Goal: Use online tool/utility: Utilize a website feature to perform a specific function

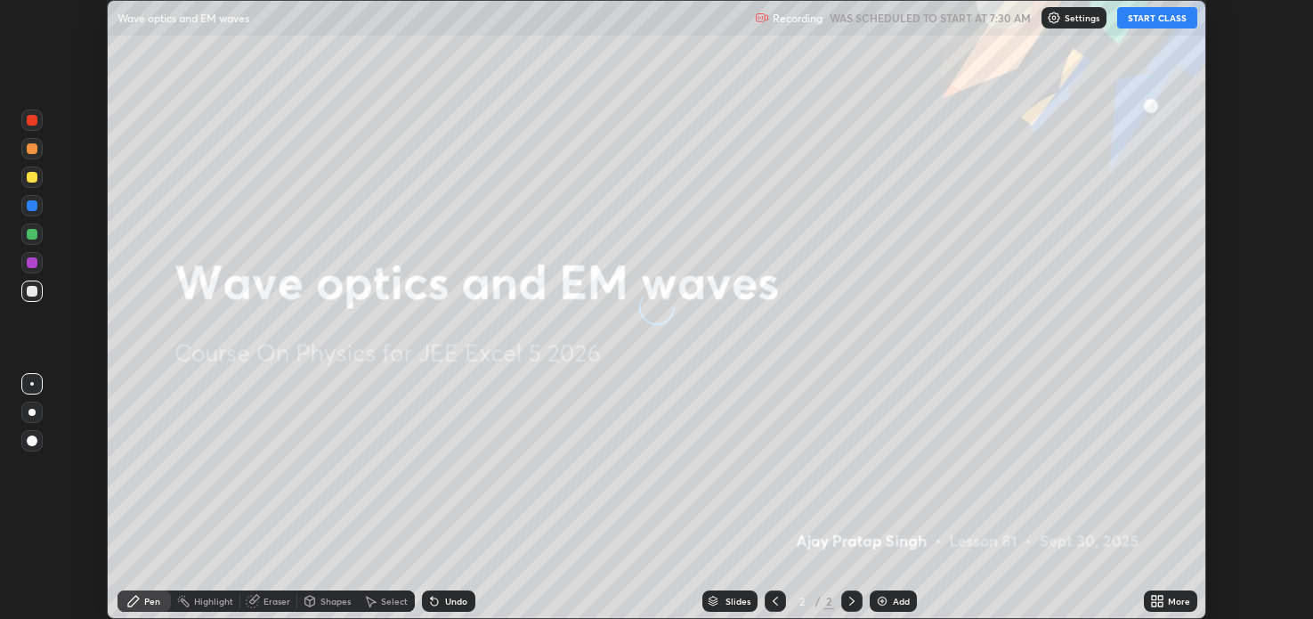
scroll to position [619, 1312]
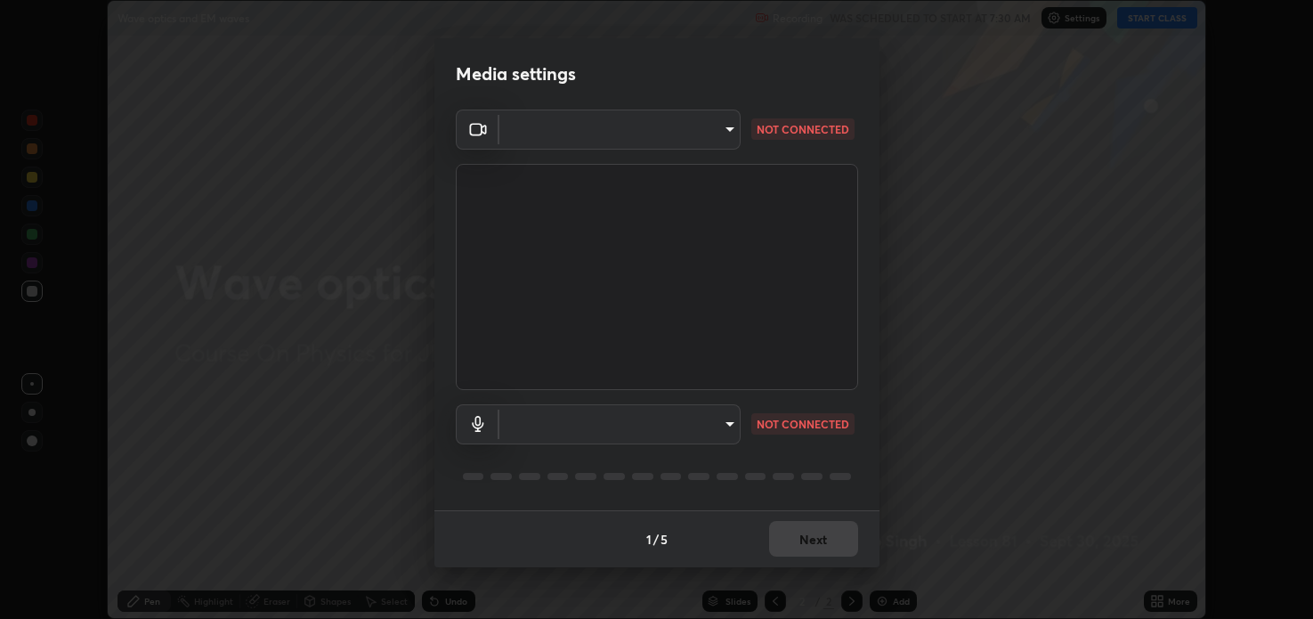
type input "a599f0e95922b43cbf3073e421311db4bd4404ba0295c28e28de134d1fd5a43d"
type input "communications"
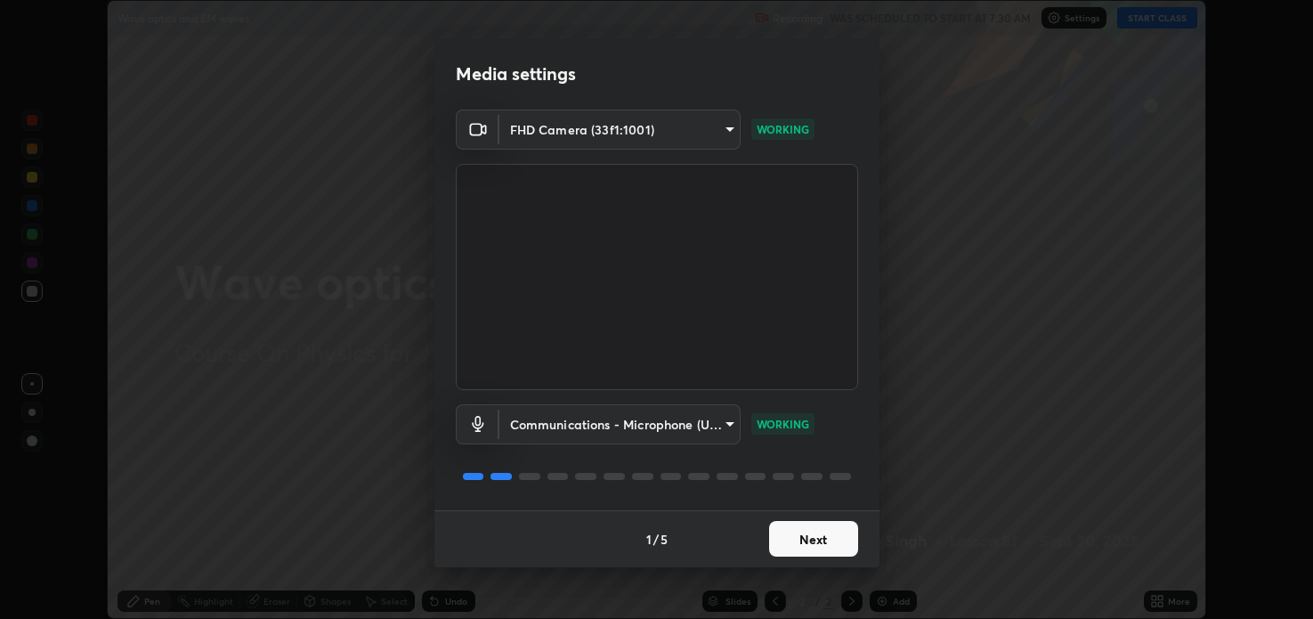
click at [803, 526] on button "Next" at bounding box center [813, 539] width 89 height 36
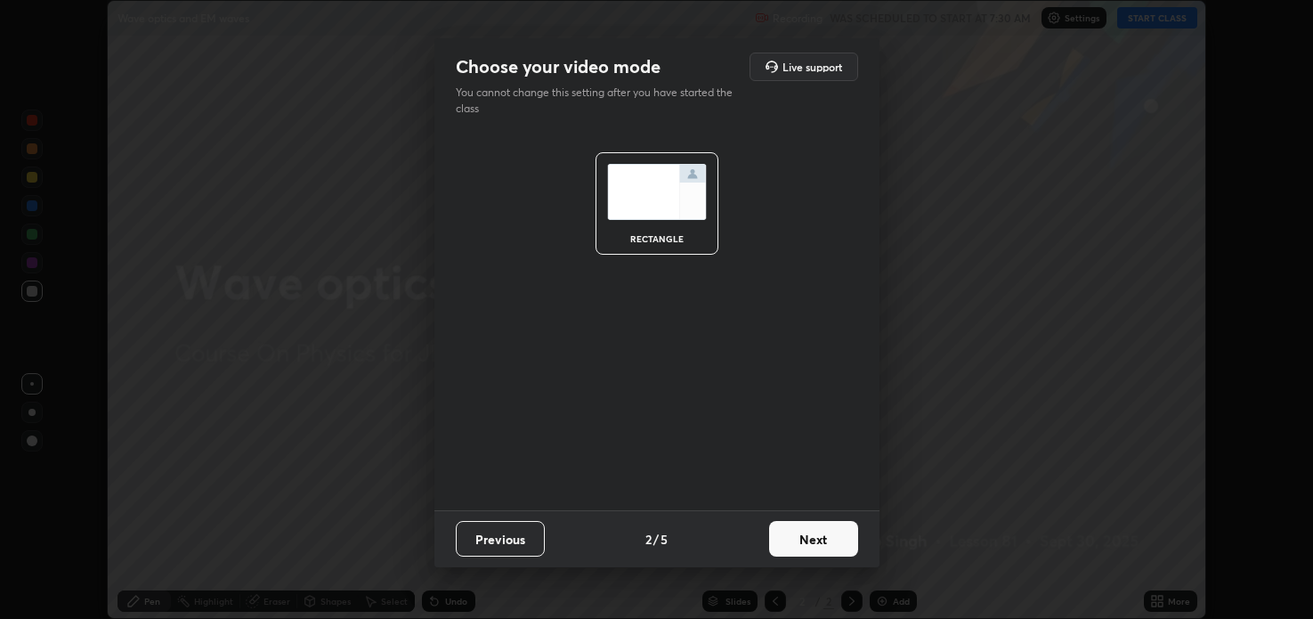
click at [806, 538] on button "Next" at bounding box center [813, 539] width 89 height 36
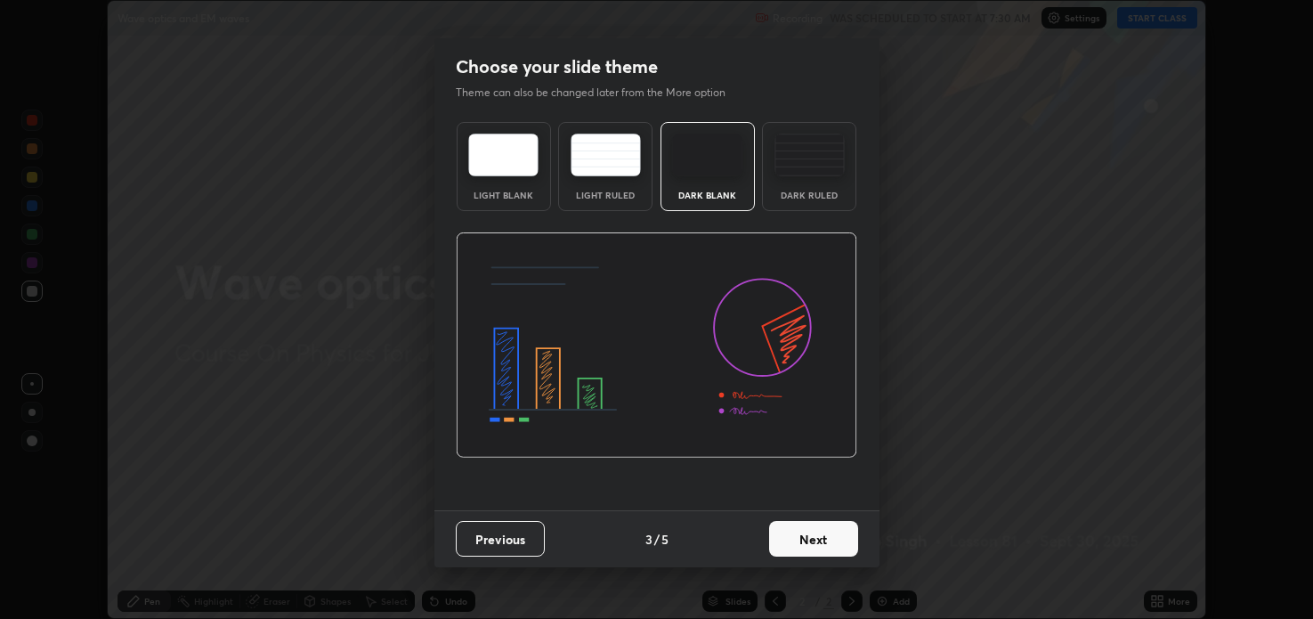
click at [806, 538] on button "Next" at bounding box center [813, 539] width 89 height 36
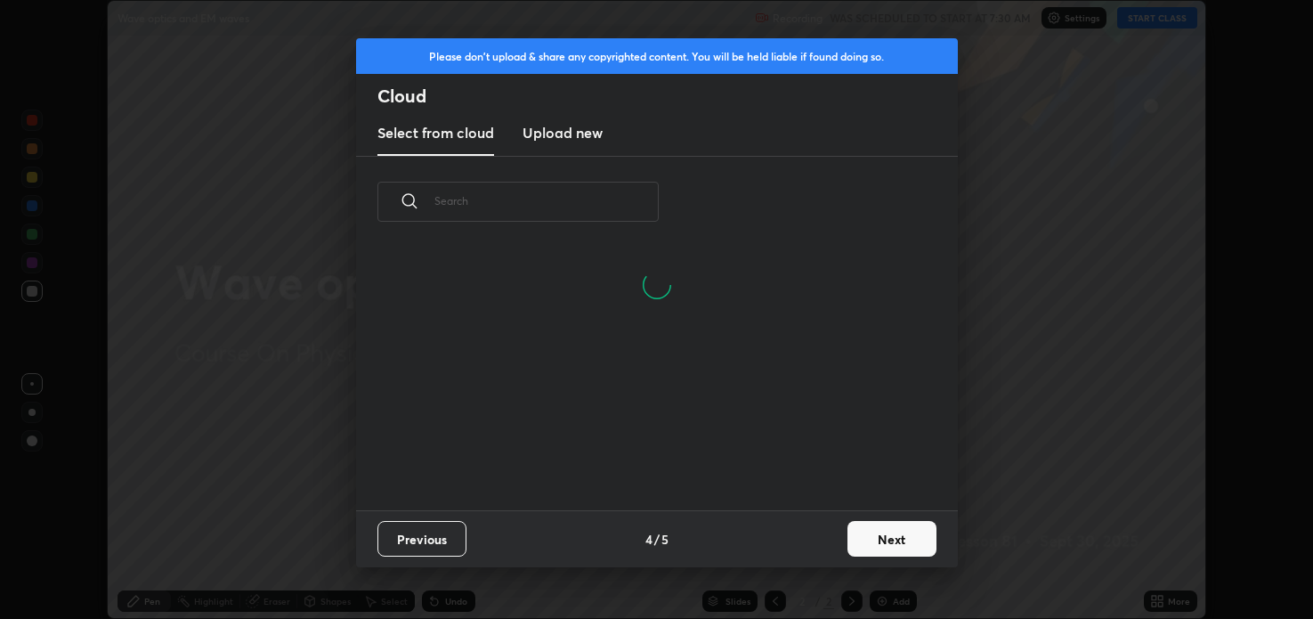
click at [859, 534] on button "Next" at bounding box center [891, 539] width 89 height 36
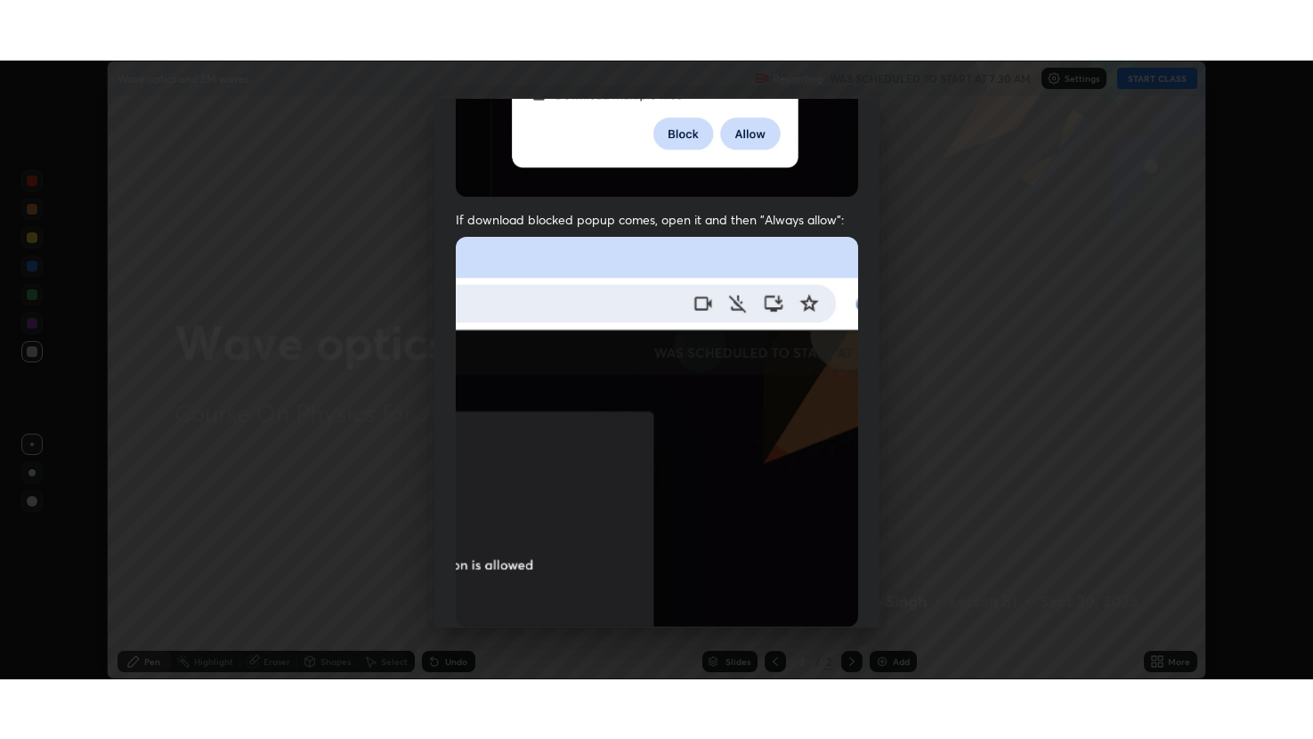
scroll to position [361, 0]
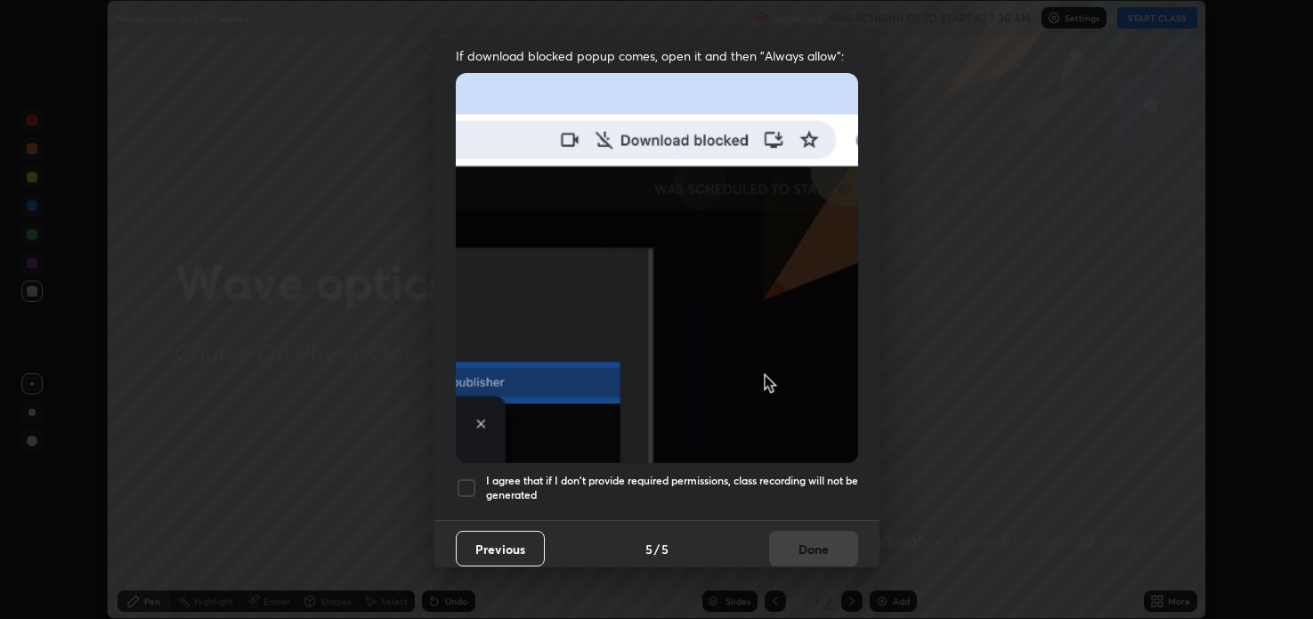
click at [464, 478] on div at bounding box center [466, 487] width 21 height 21
click at [800, 542] on button "Done" at bounding box center [813, 549] width 89 height 36
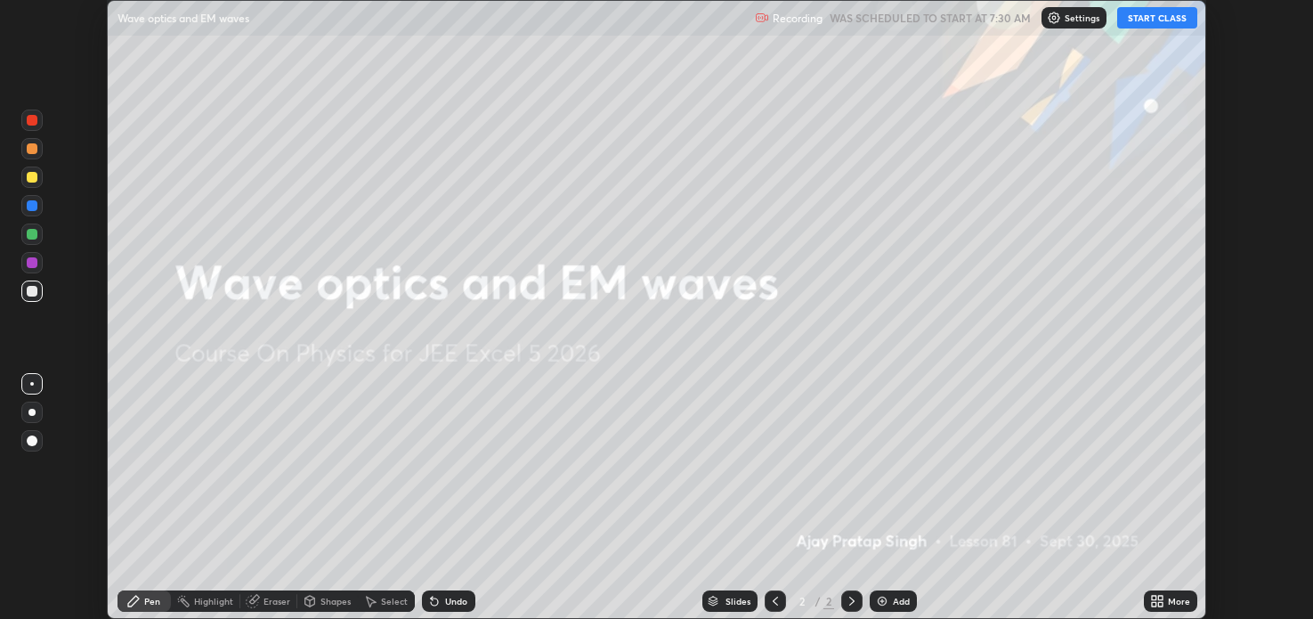
click at [1132, 20] on button "START CLASS" at bounding box center [1157, 17] width 80 height 21
click at [1153, 598] on icon at bounding box center [1154, 598] width 4 height 4
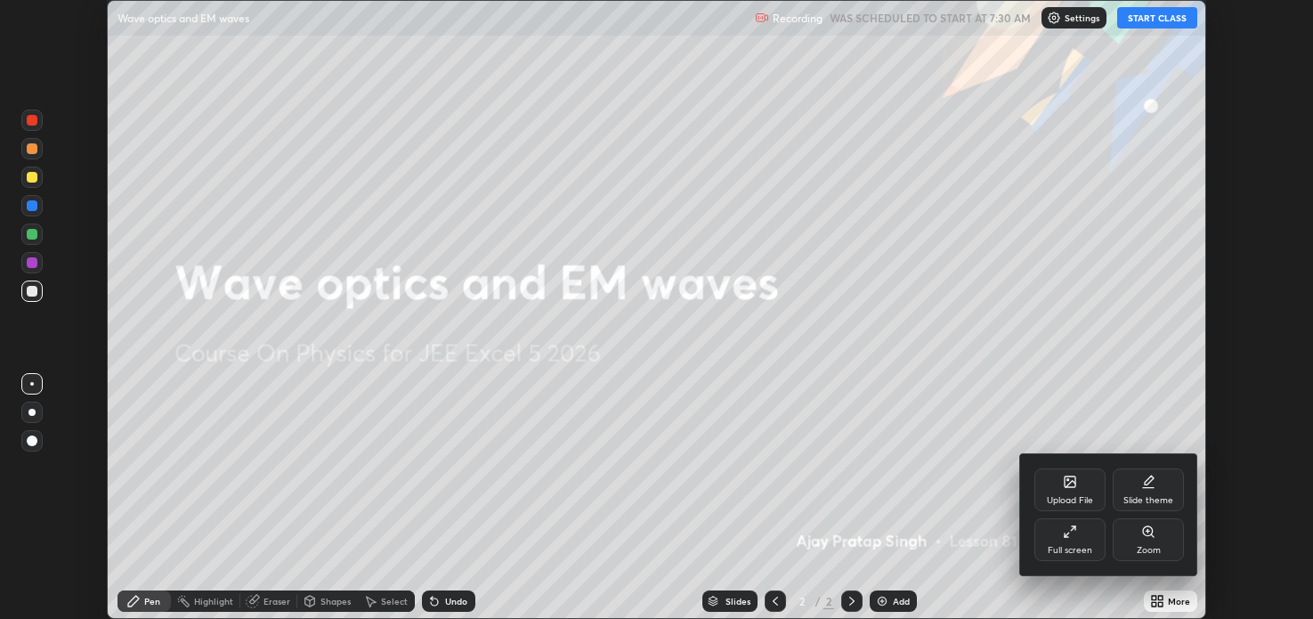
click at [1066, 534] on icon at bounding box center [1067, 535] width 4 height 4
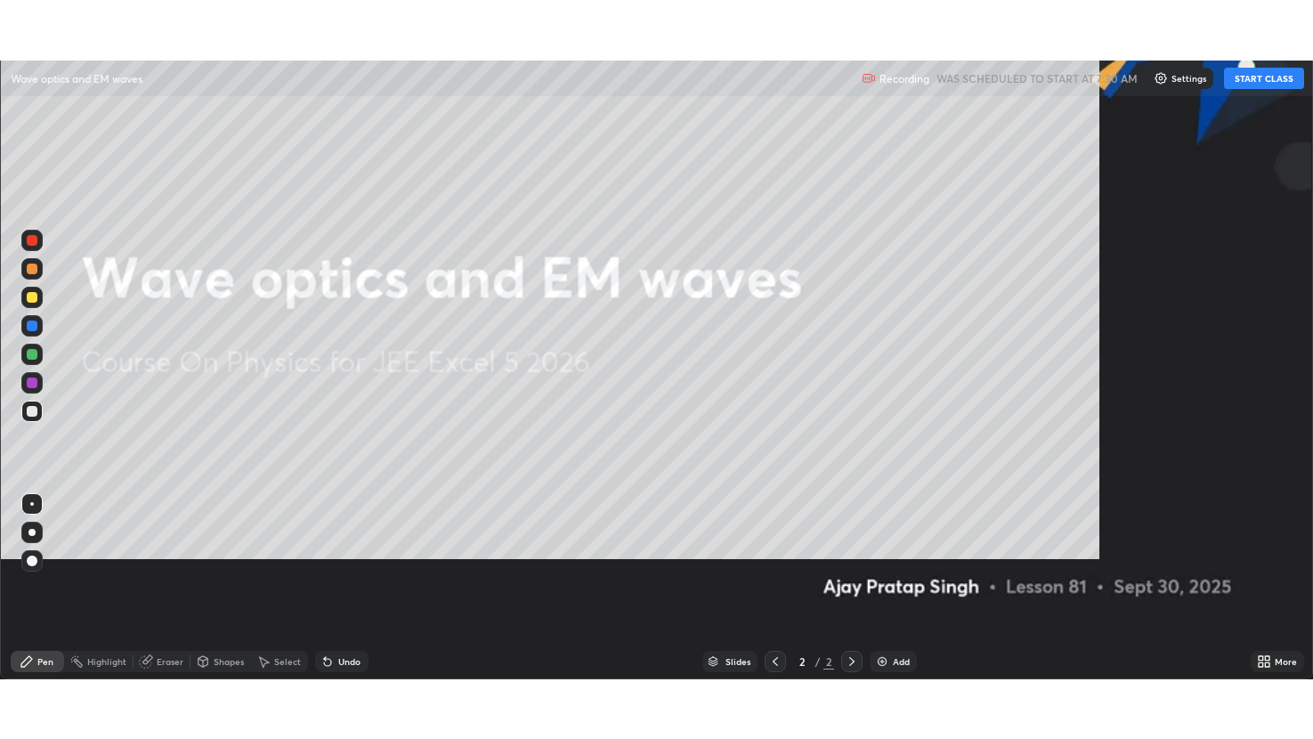
scroll to position [739, 1313]
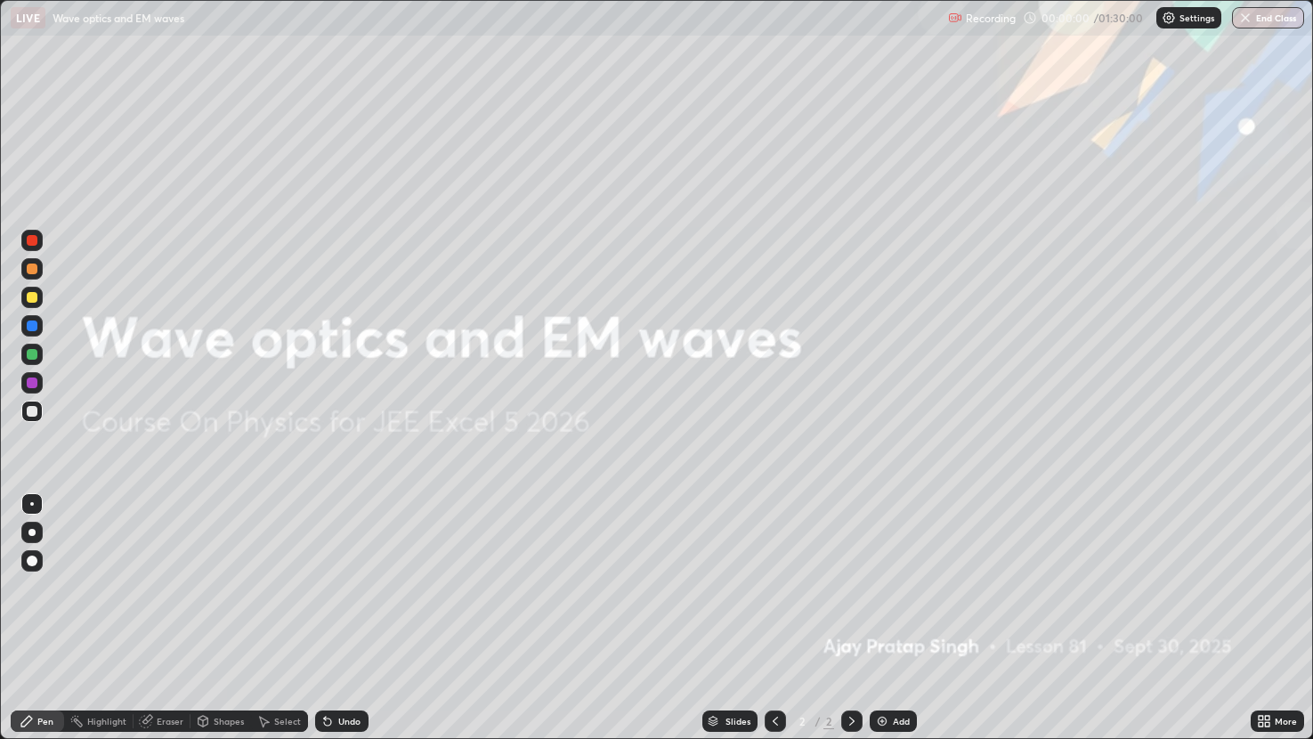
click at [891, 618] on div "Add" at bounding box center [893, 720] width 47 height 21
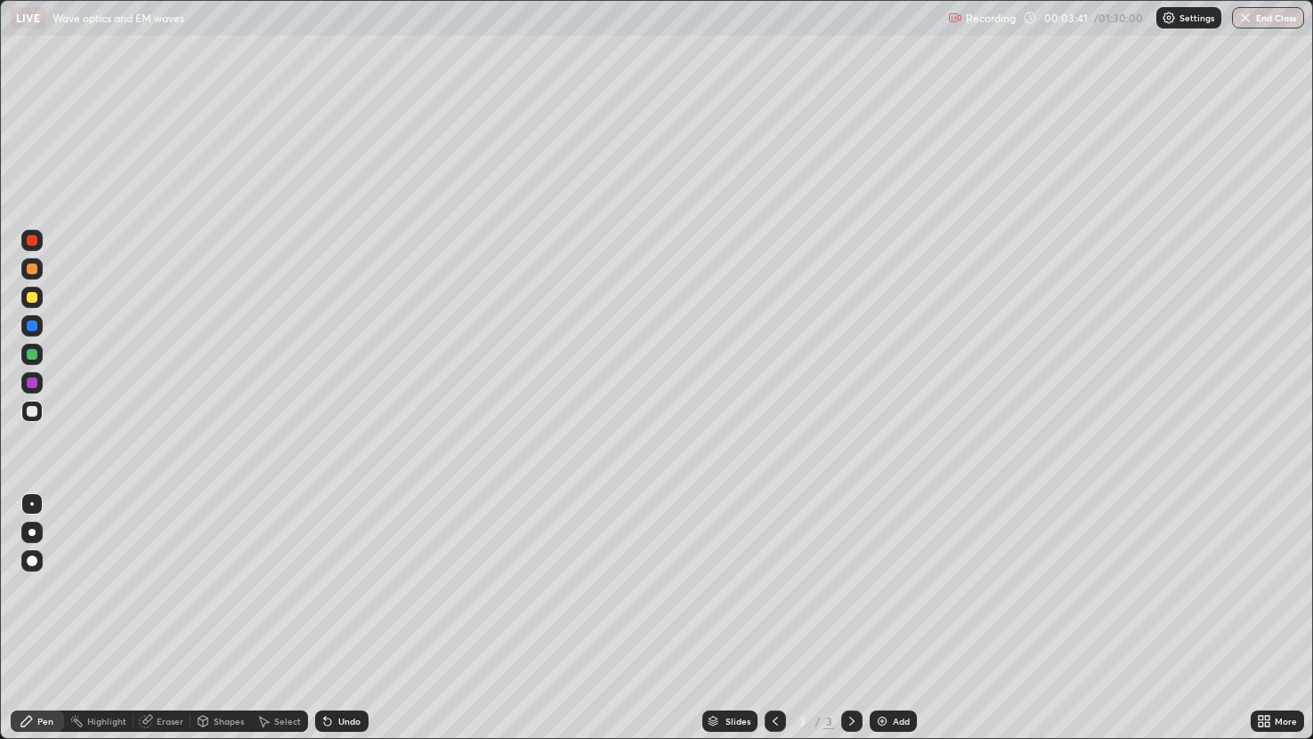
click at [876, 618] on div "Add" at bounding box center [893, 720] width 47 height 21
click at [352, 618] on div "Undo" at bounding box center [349, 721] width 22 height 9
click at [888, 618] on img at bounding box center [882, 721] width 14 height 14
click at [230, 618] on div "Shapes" at bounding box center [229, 721] width 30 height 9
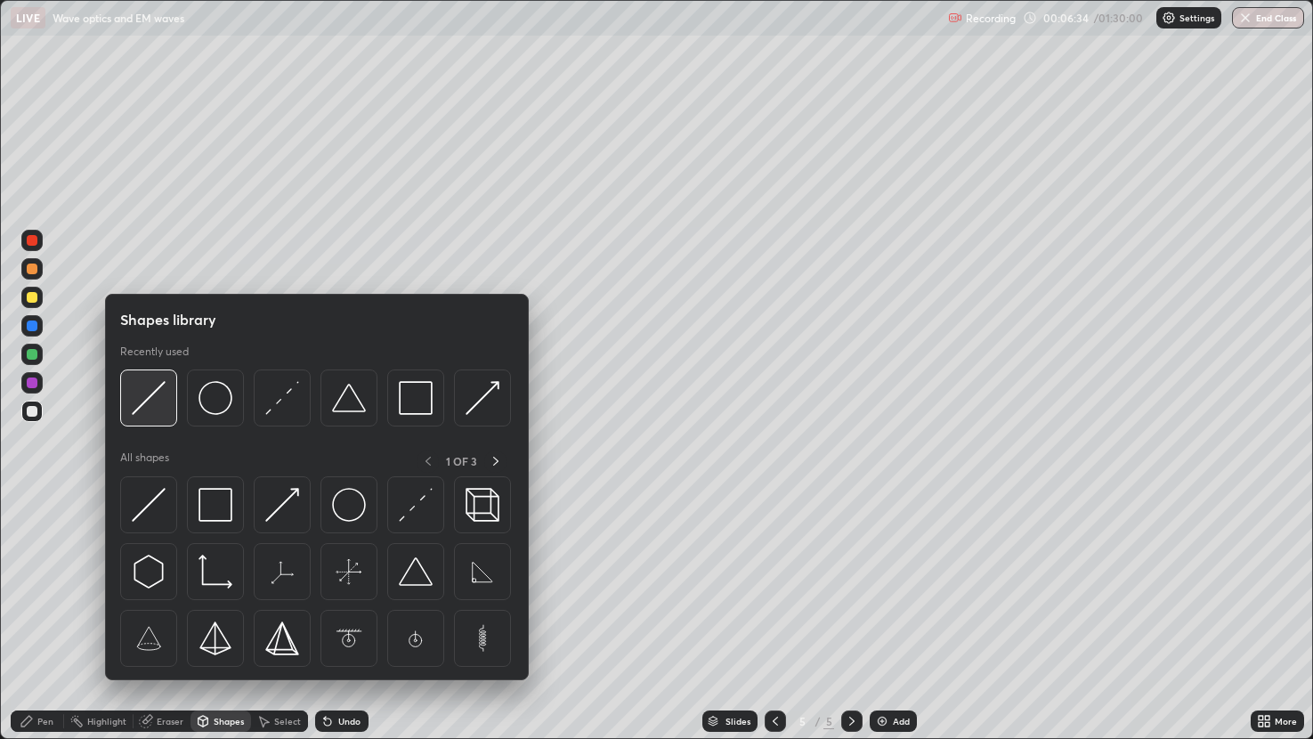
click at [158, 391] on img at bounding box center [149, 398] width 34 height 34
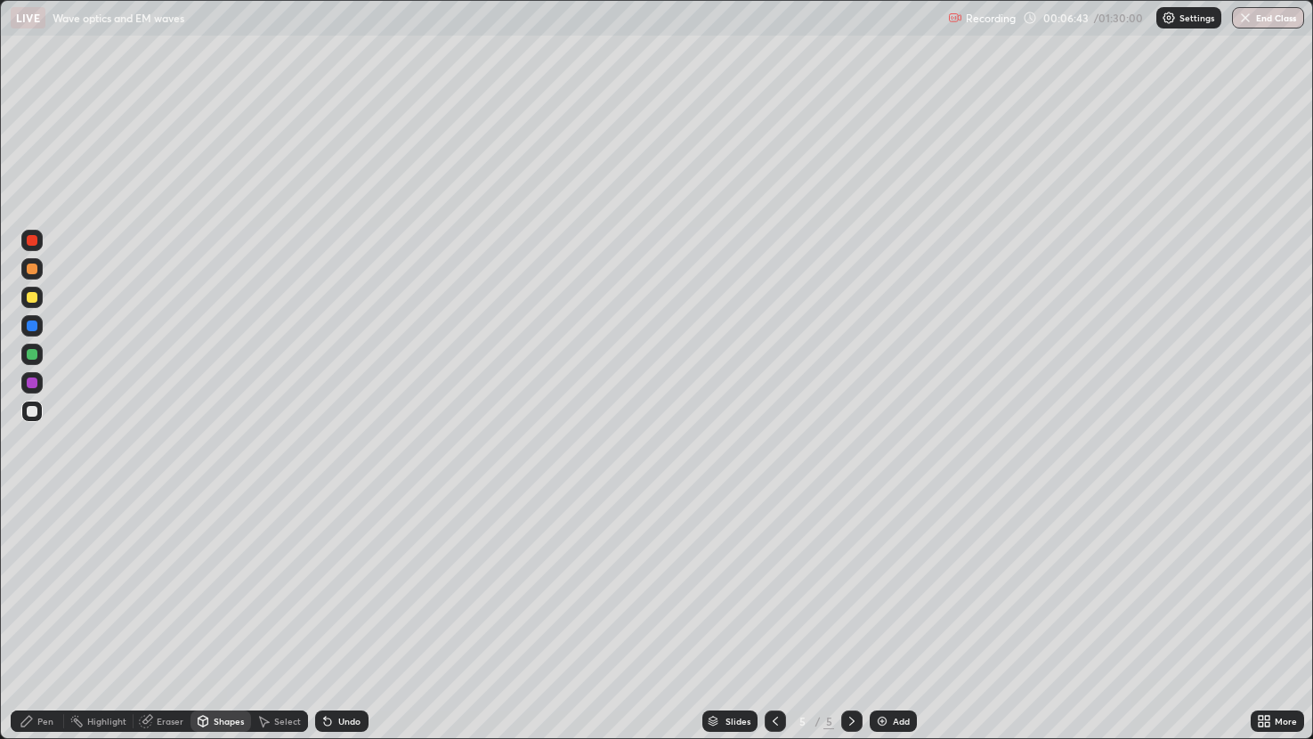
click at [48, 618] on div "Pen" at bounding box center [37, 720] width 53 height 21
click at [31, 297] on div at bounding box center [32, 297] width 11 height 11
click at [880, 618] on div "Add" at bounding box center [893, 720] width 47 height 21
click at [163, 618] on div "Eraser" at bounding box center [170, 721] width 27 height 9
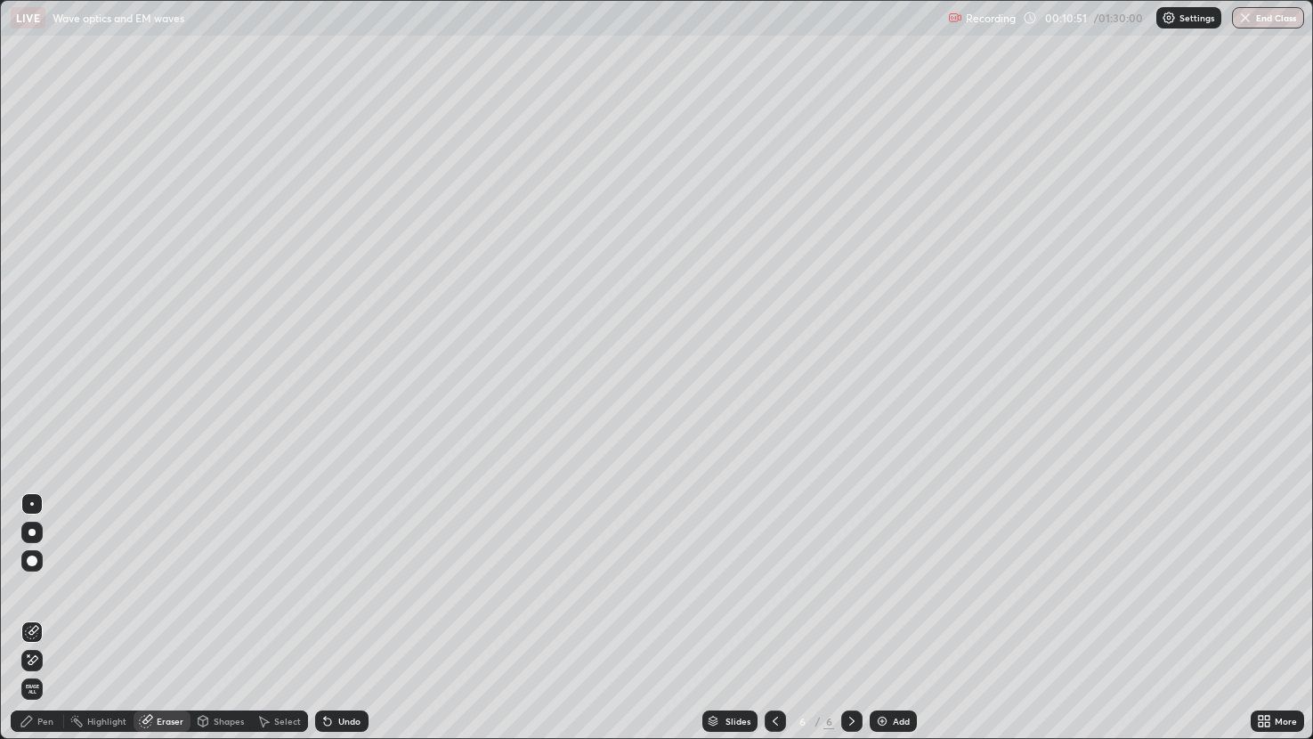
click at [50, 618] on div "Pen" at bounding box center [45, 721] width 16 height 9
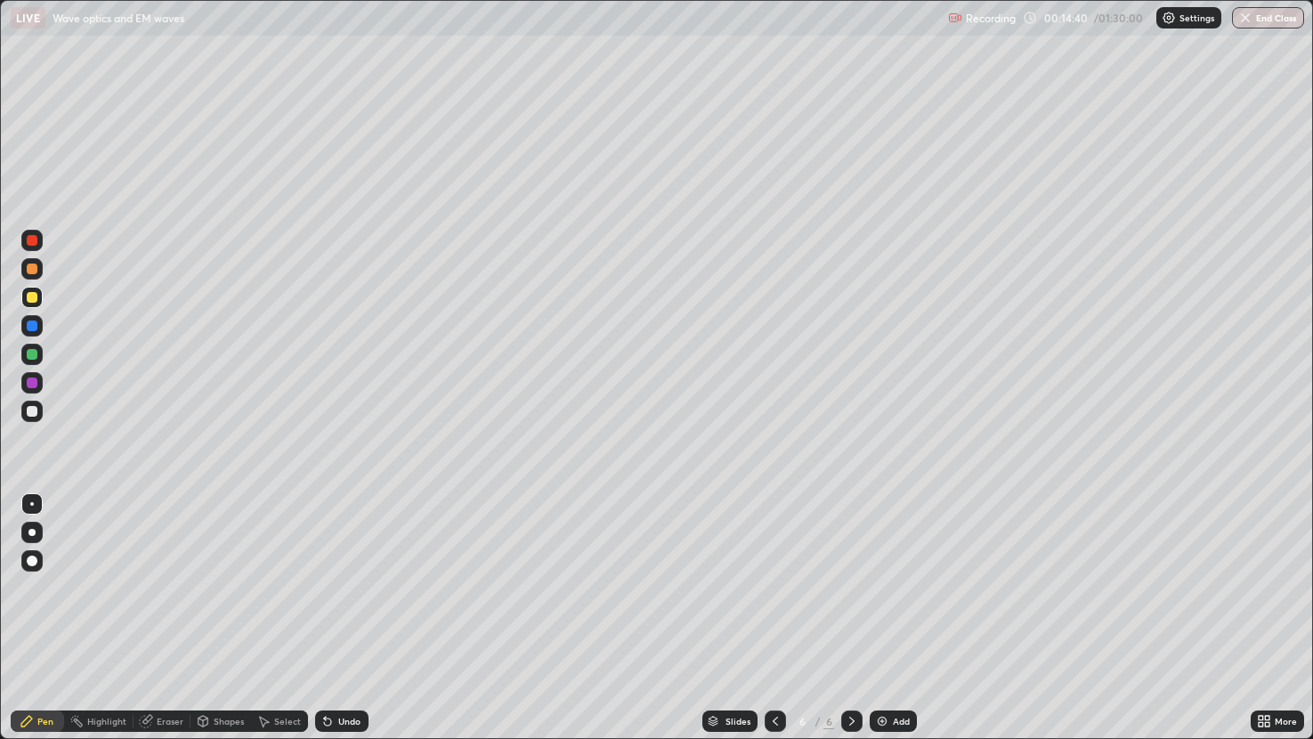
click at [776, 618] on icon at bounding box center [775, 721] width 14 height 14
click at [851, 618] on icon at bounding box center [852, 721] width 14 height 14
click at [844, 618] on div at bounding box center [851, 720] width 21 height 21
click at [849, 618] on icon at bounding box center [851, 721] width 5 height 9
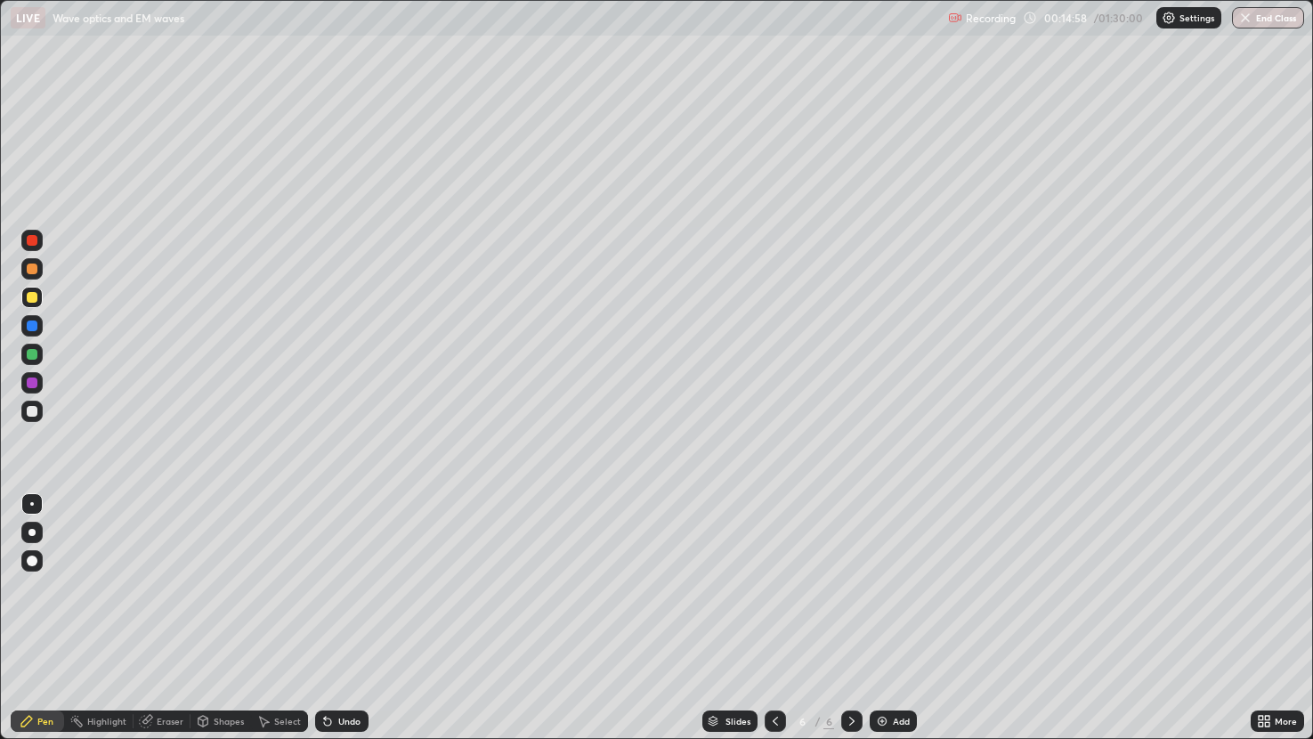
click at [775, 618] on icon at bounding box center [775, 721] width 5 height 9
click at [887, 618] on img at bounding box center [882, 721] width 14 height 14
click at [882, 618] on div "Add" at bounding box center [893, 720] width 47 height 21
click at [880, 618] on img at bounding box center [882, 721] width 14 height 14
click at [887, 618] on img at bounding box center [882, 721] width 14 height 14
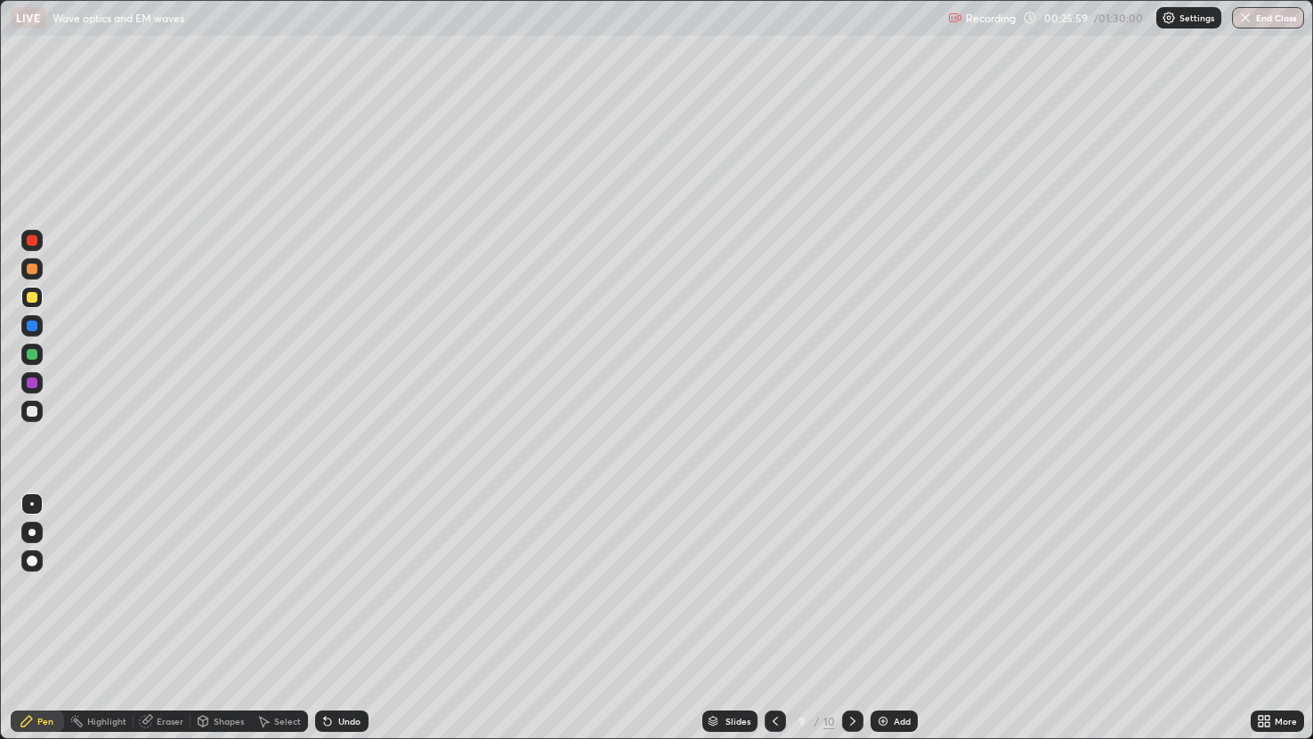
click at [234, 618] on div "Shapes" at bounding box center [229, 721] width 30 height 9
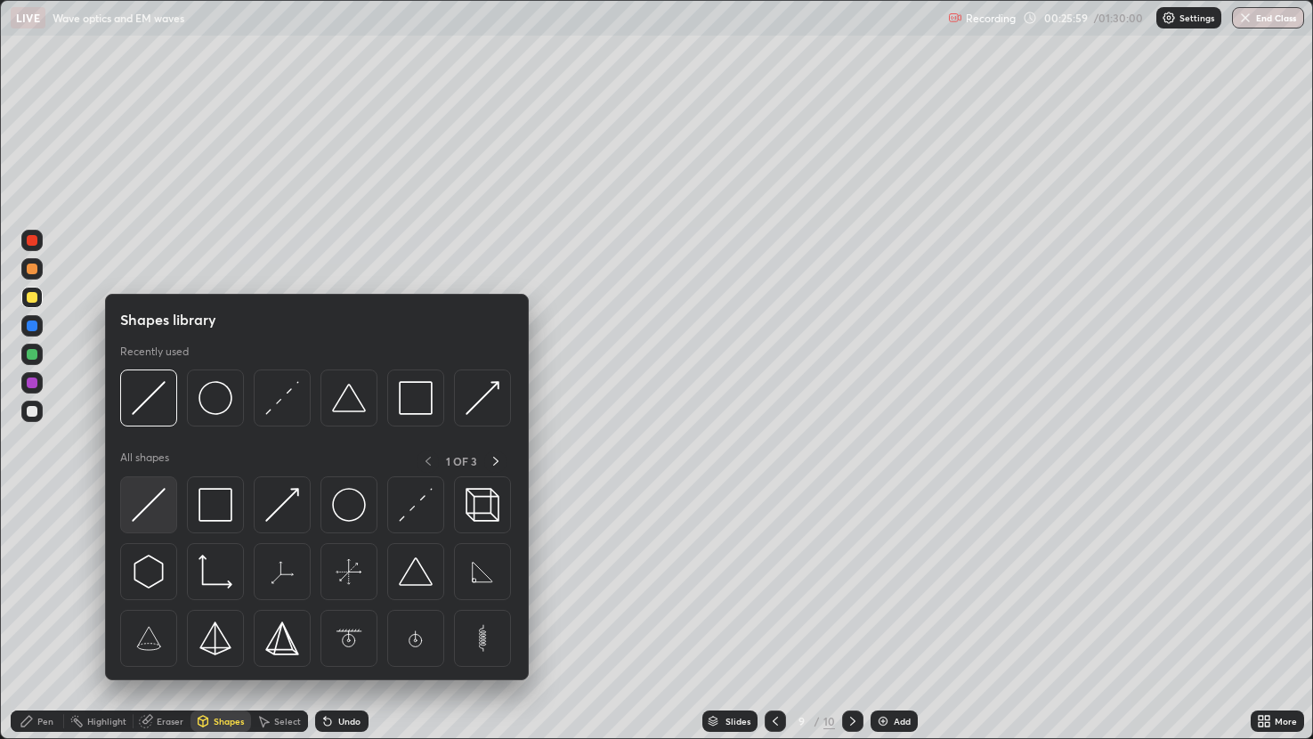
click at [158, 498] on img at bounding box center [149, 505] width 34 height 34
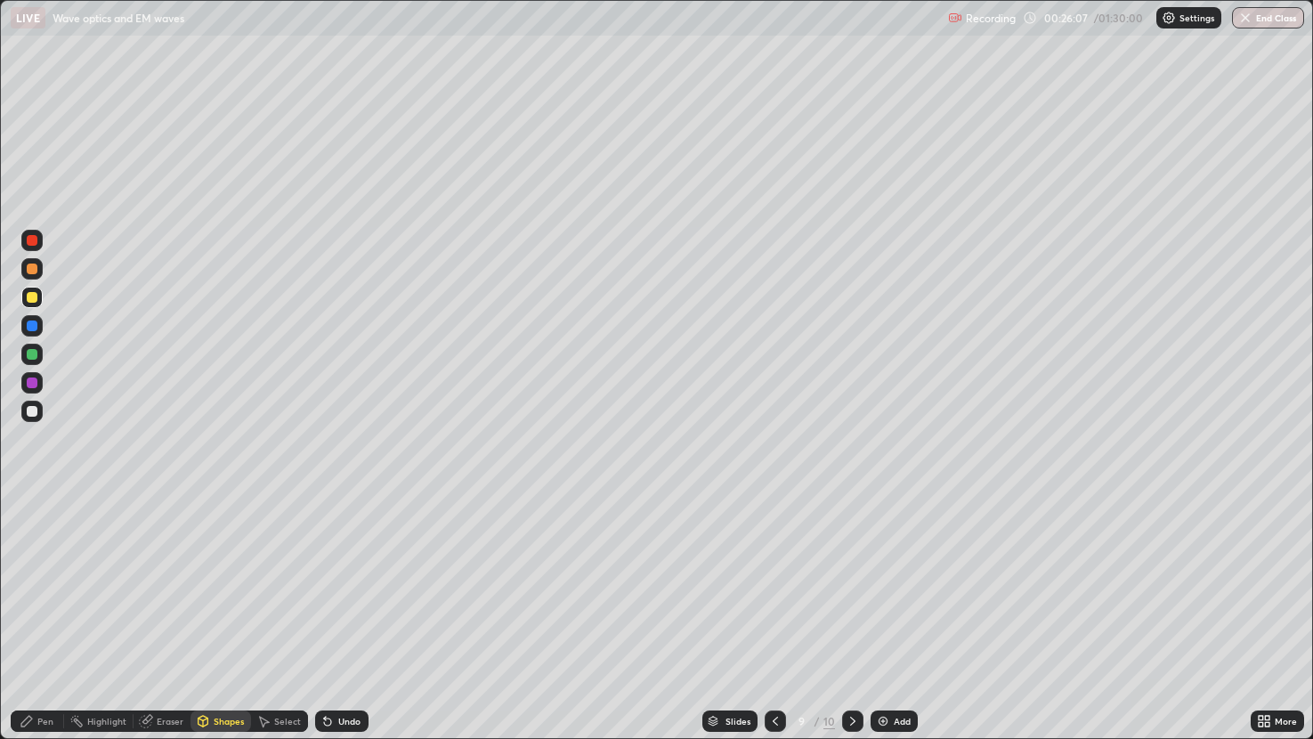
click at [29, 409] on div at bounding box center [32, 411] width 11 height 11
click at [229, 618] on div "Shapes" at bounding box center [221, 720] width 61 height 21
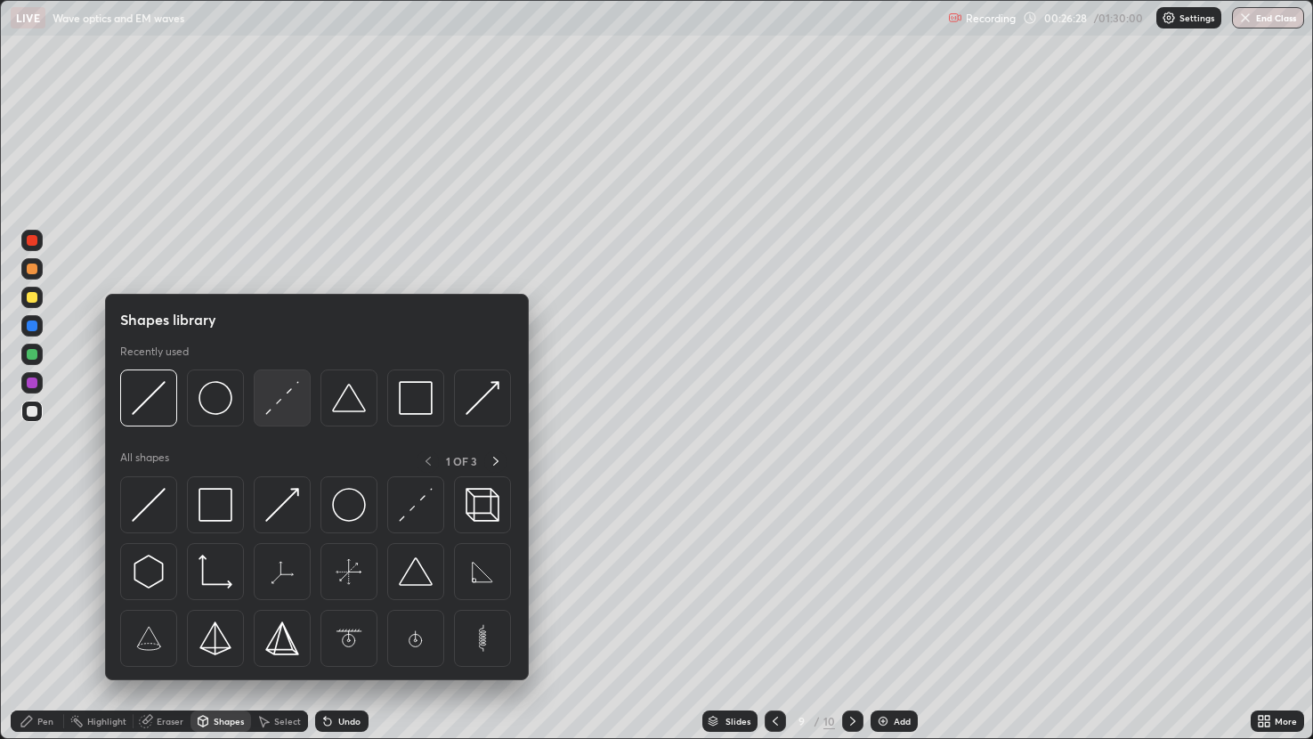
click at [281, 401] on img at bounding box center [282, 398] width 34 height 34
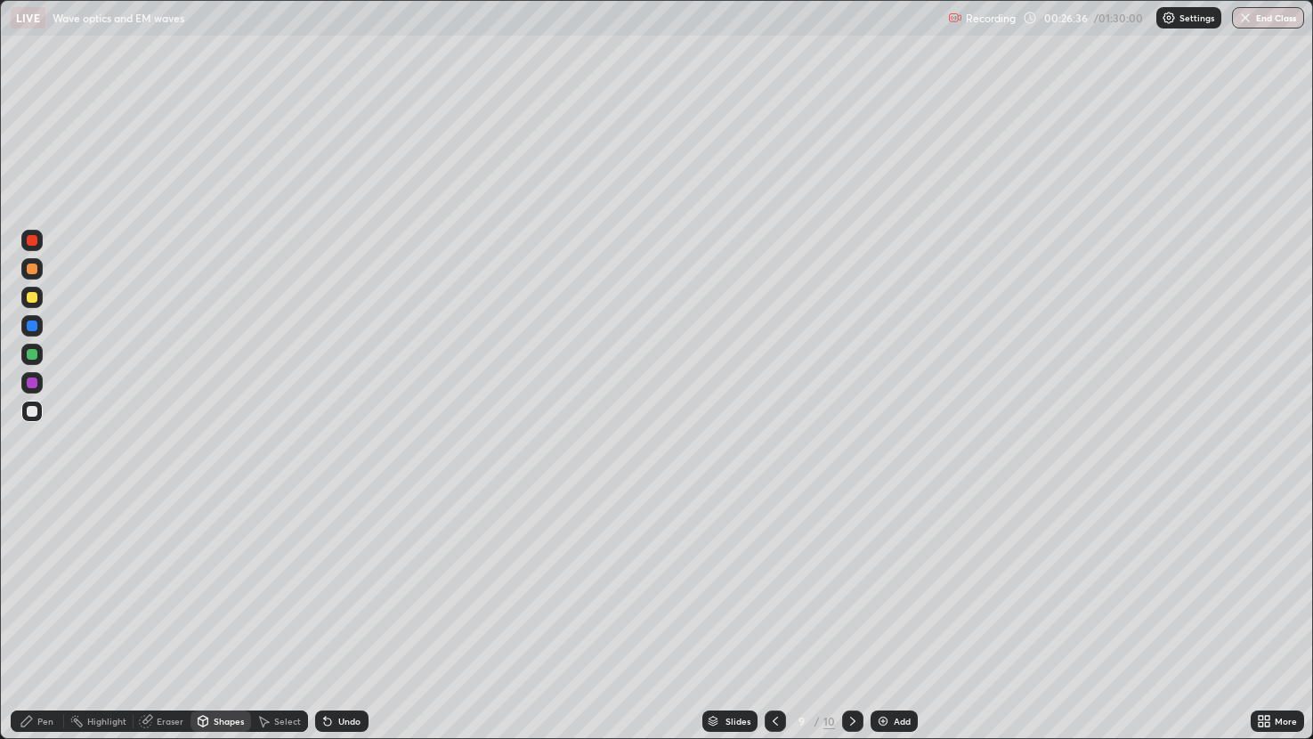
click at [53, 618] on div "Pen" at bounding box center [37, 720] width 53 height 21
click at [171, 618] on div "Eraser" at bounding box center [170, 721] width 27 height 9
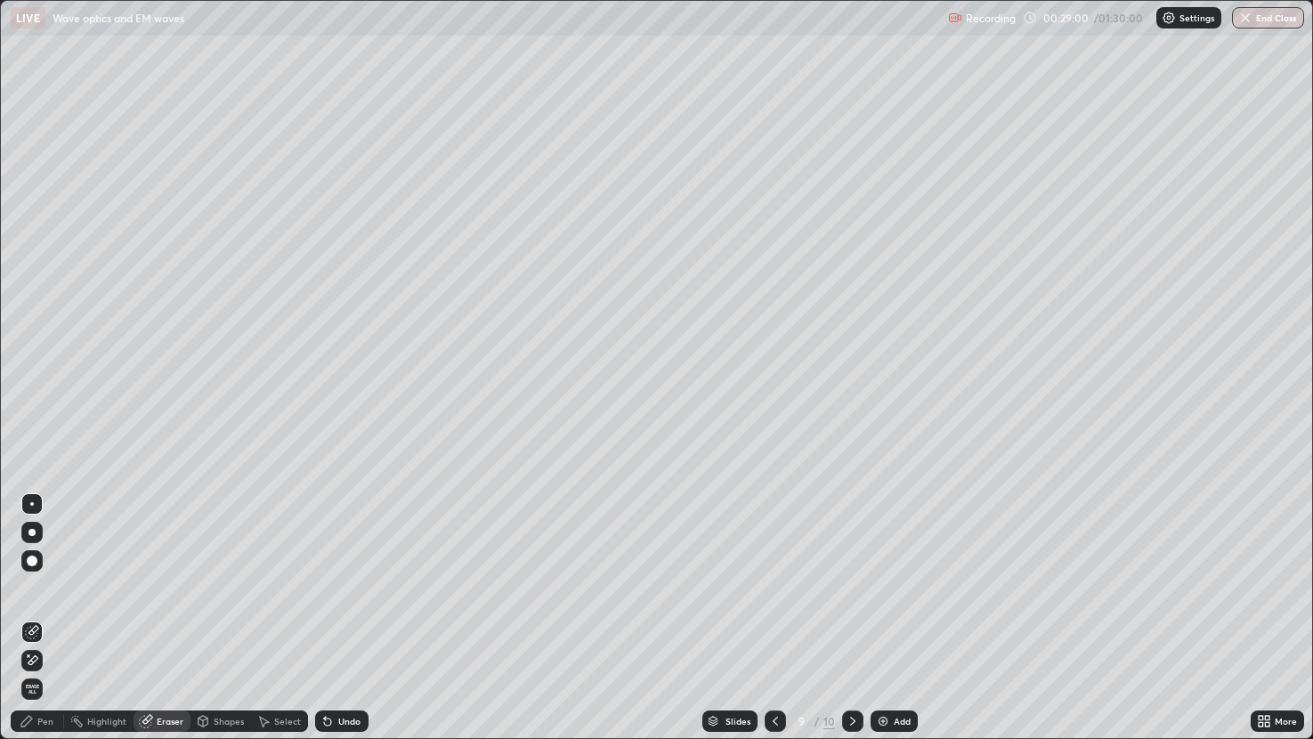
click at [45, 618] on div "Pen" at bounding box center [45, 721] width 16 height 9
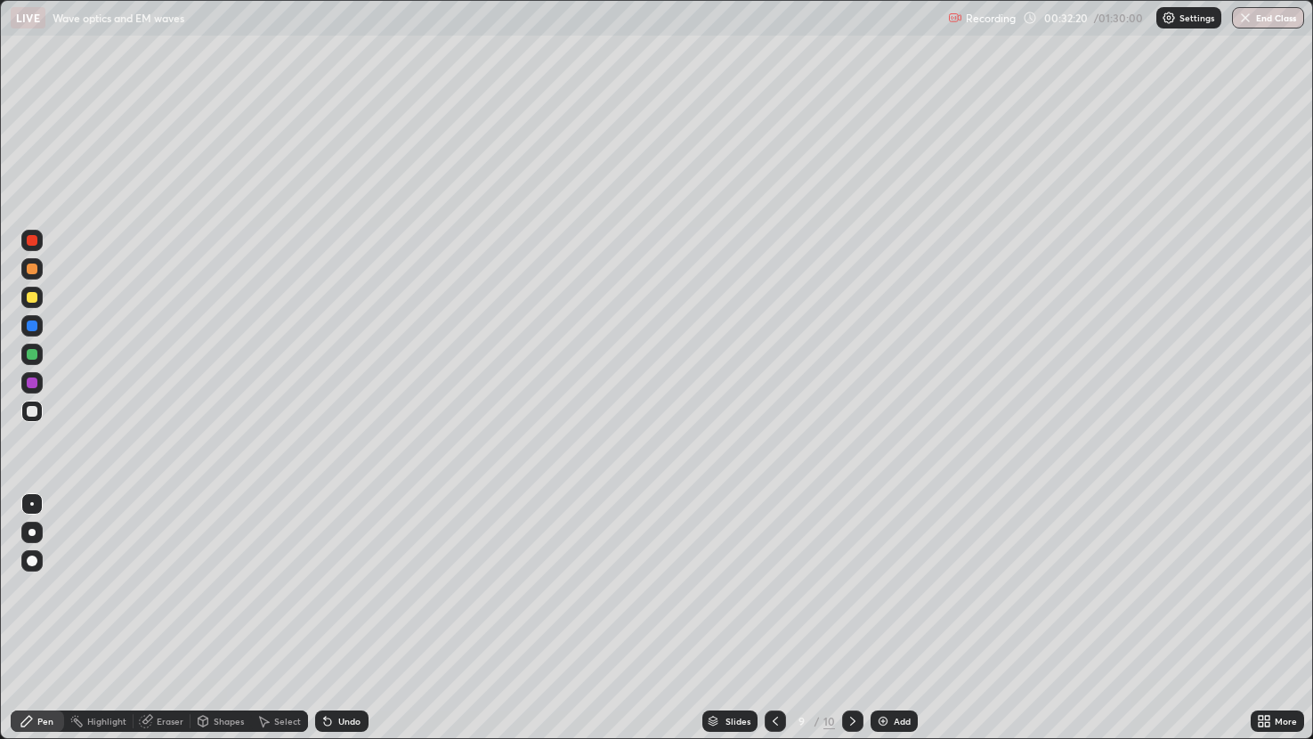
click at [880, 618] on div "Add" at bounding box center [894, 720] width 47 height 21
click at [877, 618] on img at bounding box center [882, 721] width 14 height 14
click at [236, 618] on div "Shapes" at bounding box center [221, 720] width 61 height 21
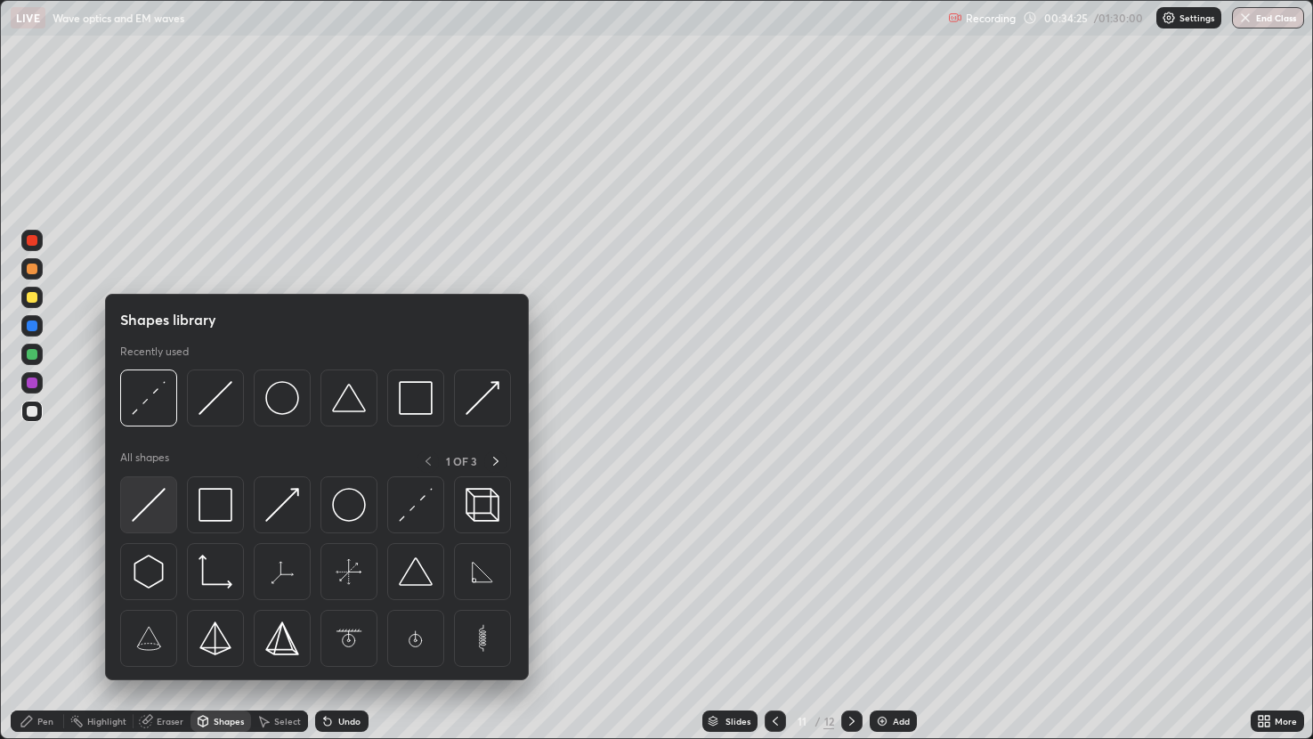
click at [162, 504] on img at bounding box center [149, 505] width 34 height 34
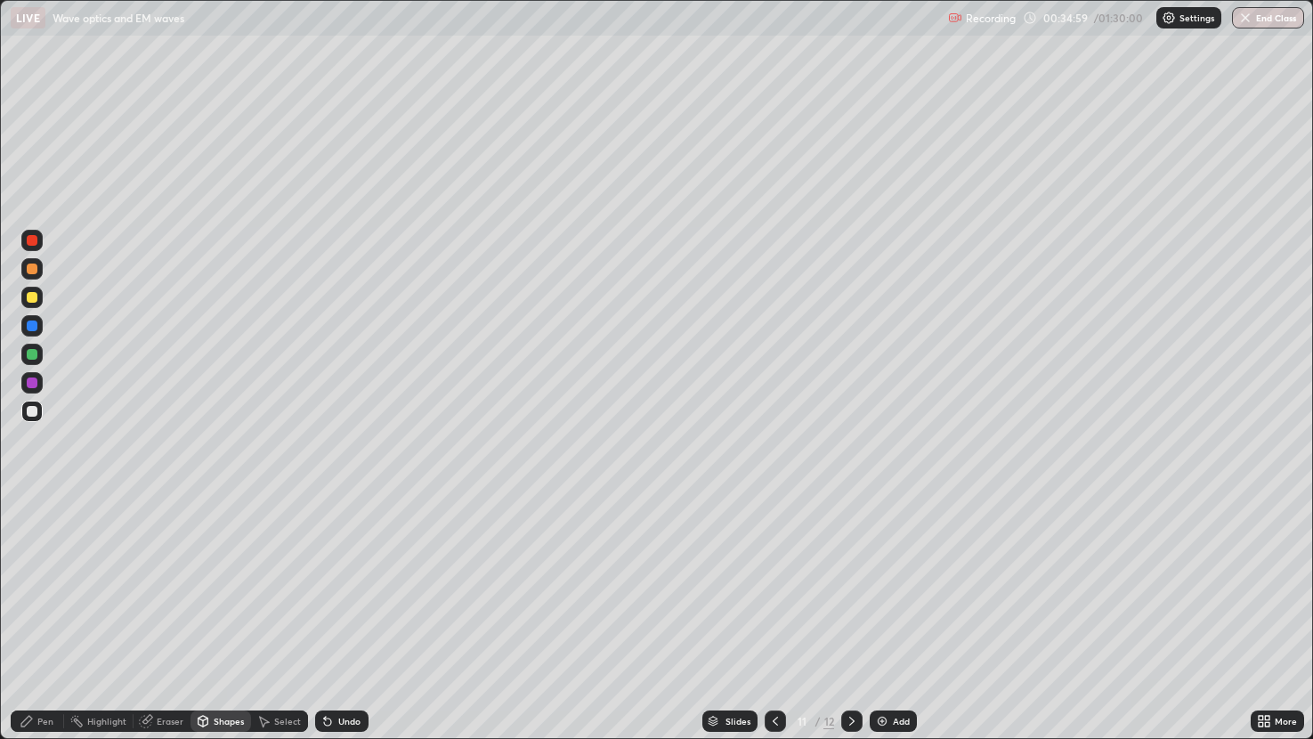
click at [32, 618] on icon at bounding box center [27, 721] width 14 height 14
click at [33, 296] on div at bounding box center [32, 297] width 11 height 11
click at [351, 618] on div "Undo" at bounding box center [349, 721] width 22 height 9
click at [768, 618] on icon at bounding box center [775, 721] width 14 height 14
click at [848, 618] on icon at bounding box center [852, 721] width 14 height 14
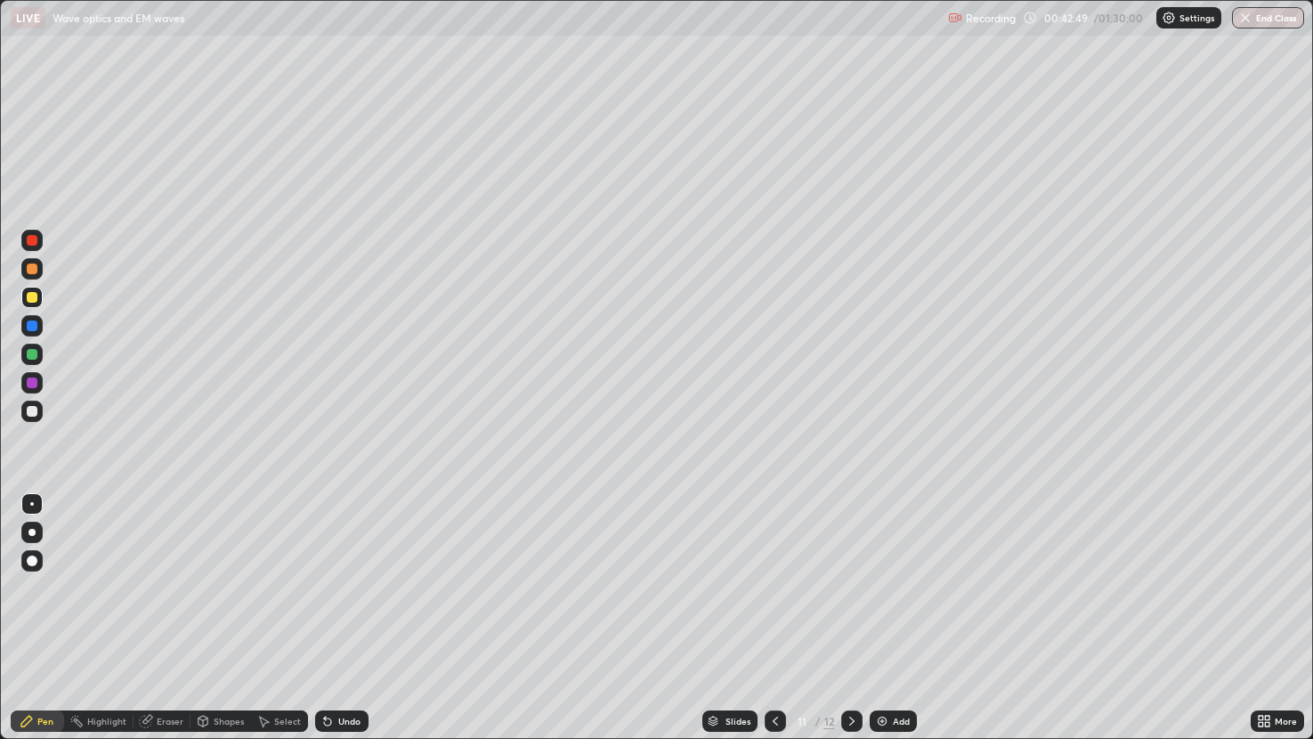
click at [878, 618] on img at bounding box center [882, 721] width 14 height 14
click at [283, 618] on div "Select" at bounding box center [279, 720] width 57 height 21
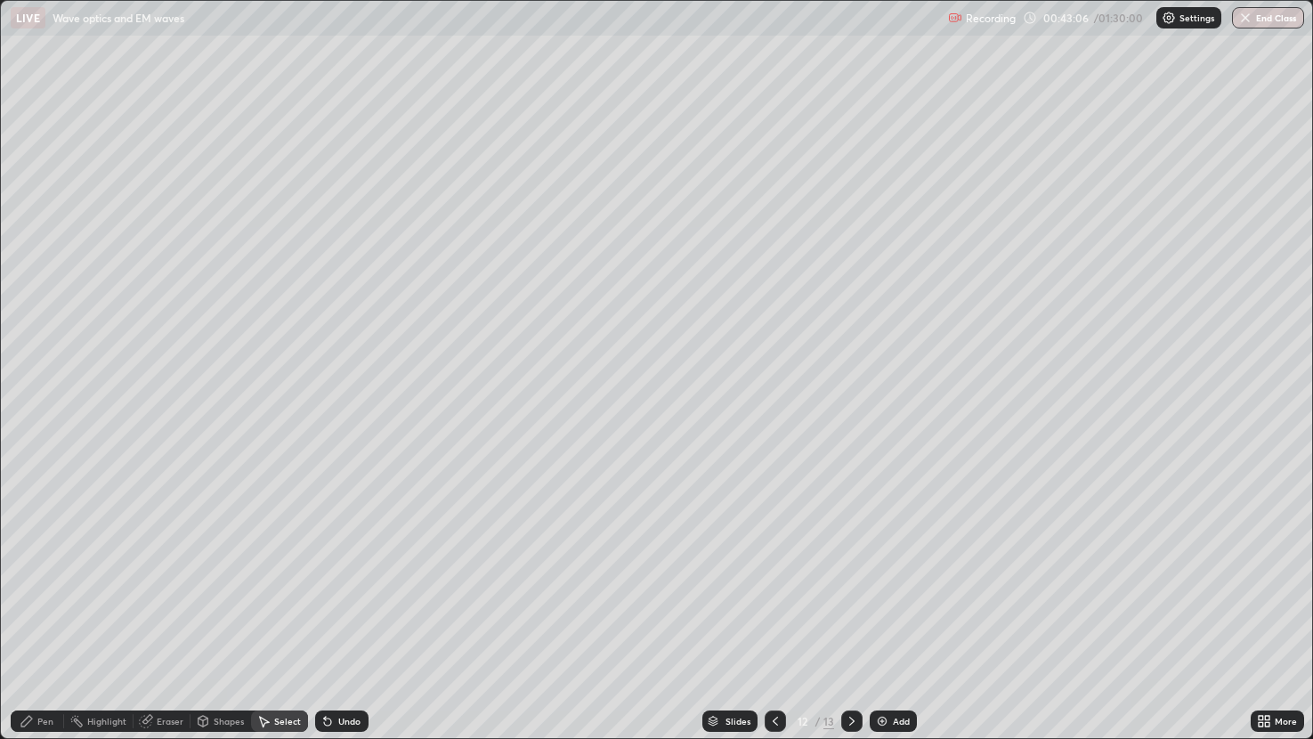
click at [229, 618] on div "Shapes" at bounding box center [229, 721] width 30 height 9
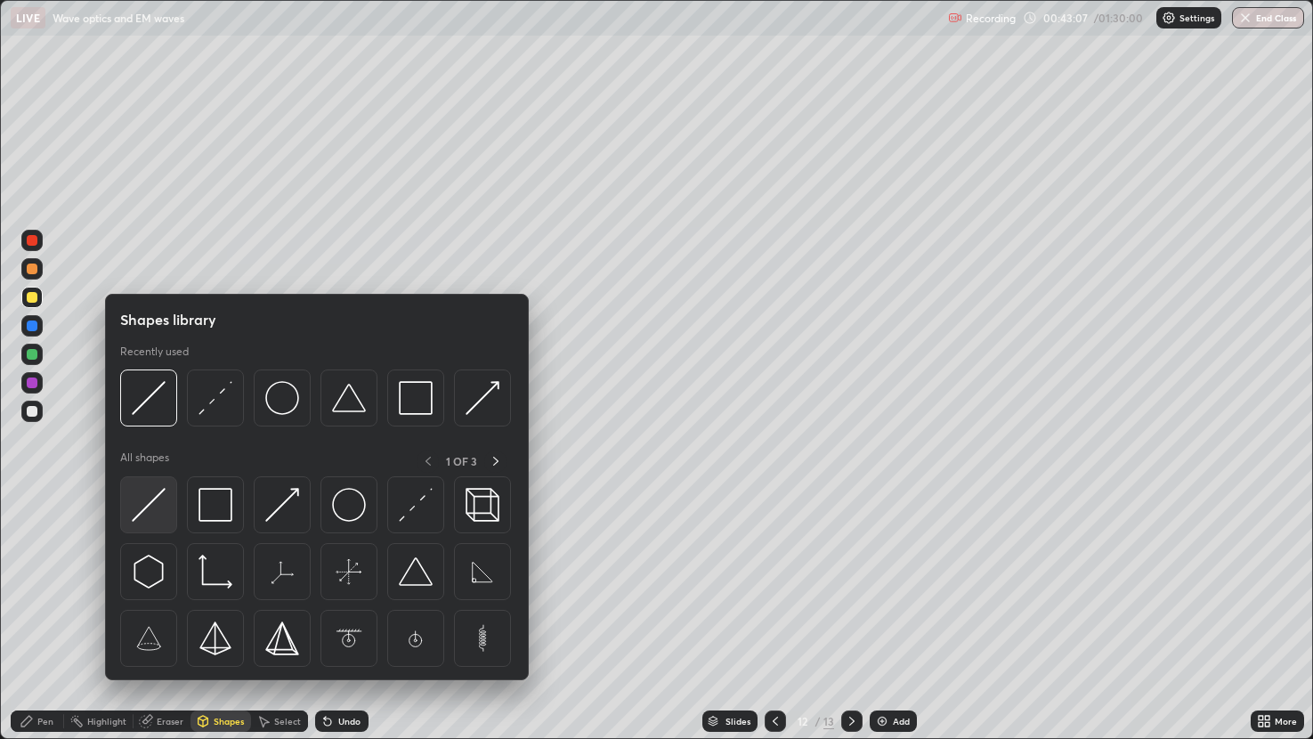
click at [163, 499] on img at bounding box center [149, 505] width 34 height 34
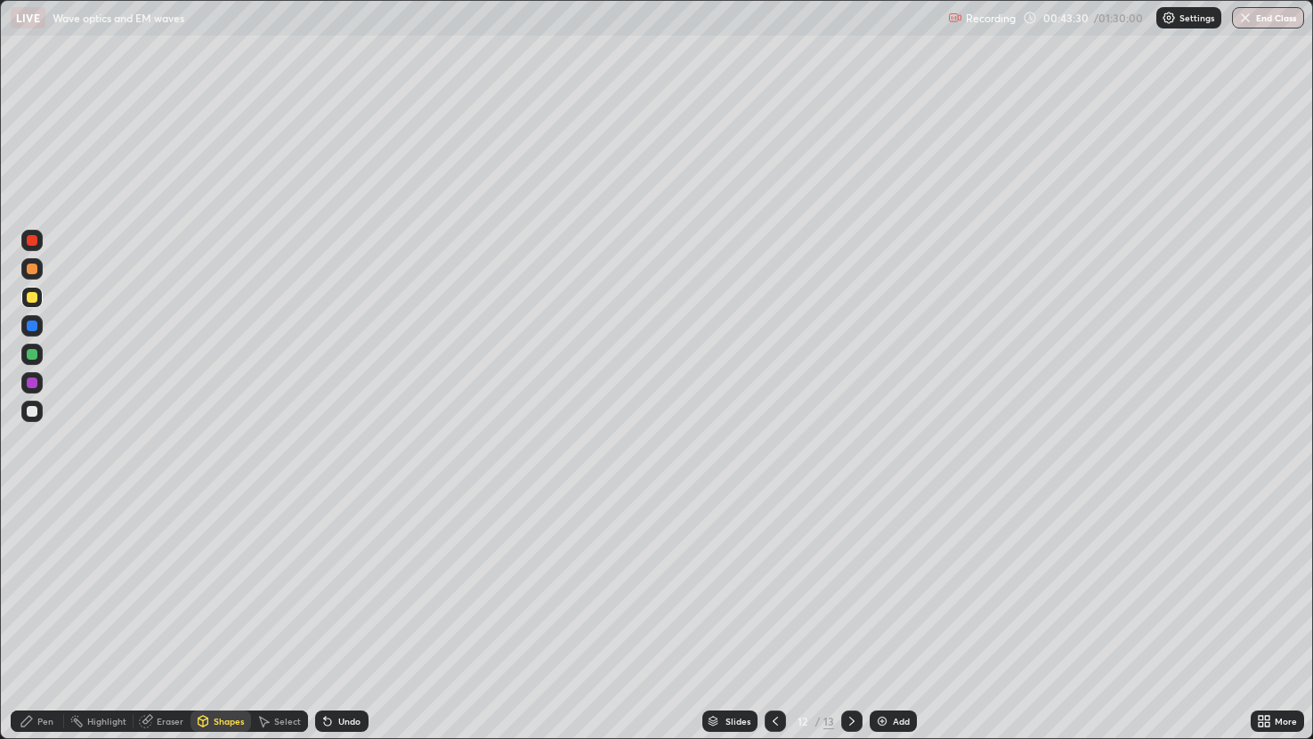
click at [36, 409] on div at bounding box center [32, 411] width 11 height 11
click at [49, 618] on div "Pen" at bounding box center [37, 720] width 53 height 21
click at [352, 618] on div "Undo" at bounding box center [341, 720] width 53 height 21
click at [345, 618] on div "Undo" at bounding box center [349, 721] width 22 height 9
click at [33, 349] on div at bounding box center [32, 354] width 11 height 11
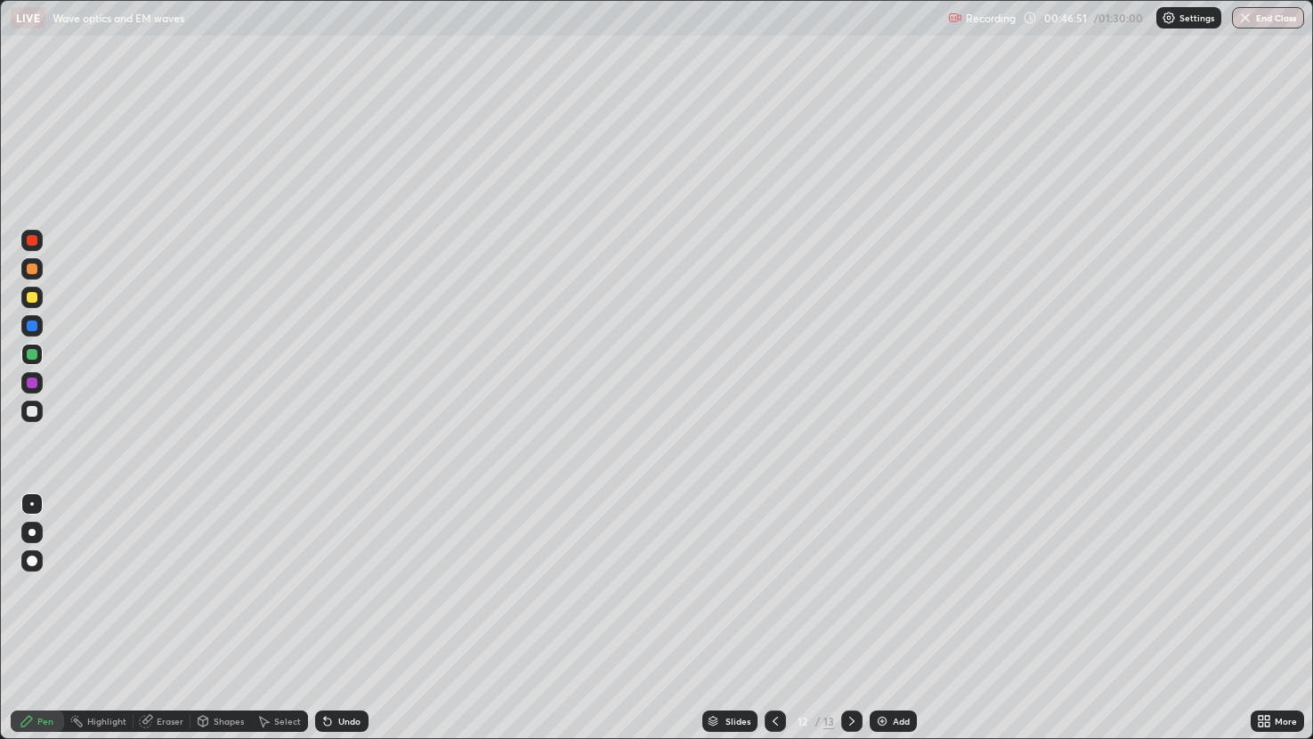
click at [231, 618] on div "Shapes" at bounding box center [229, 721] width 30 height 9
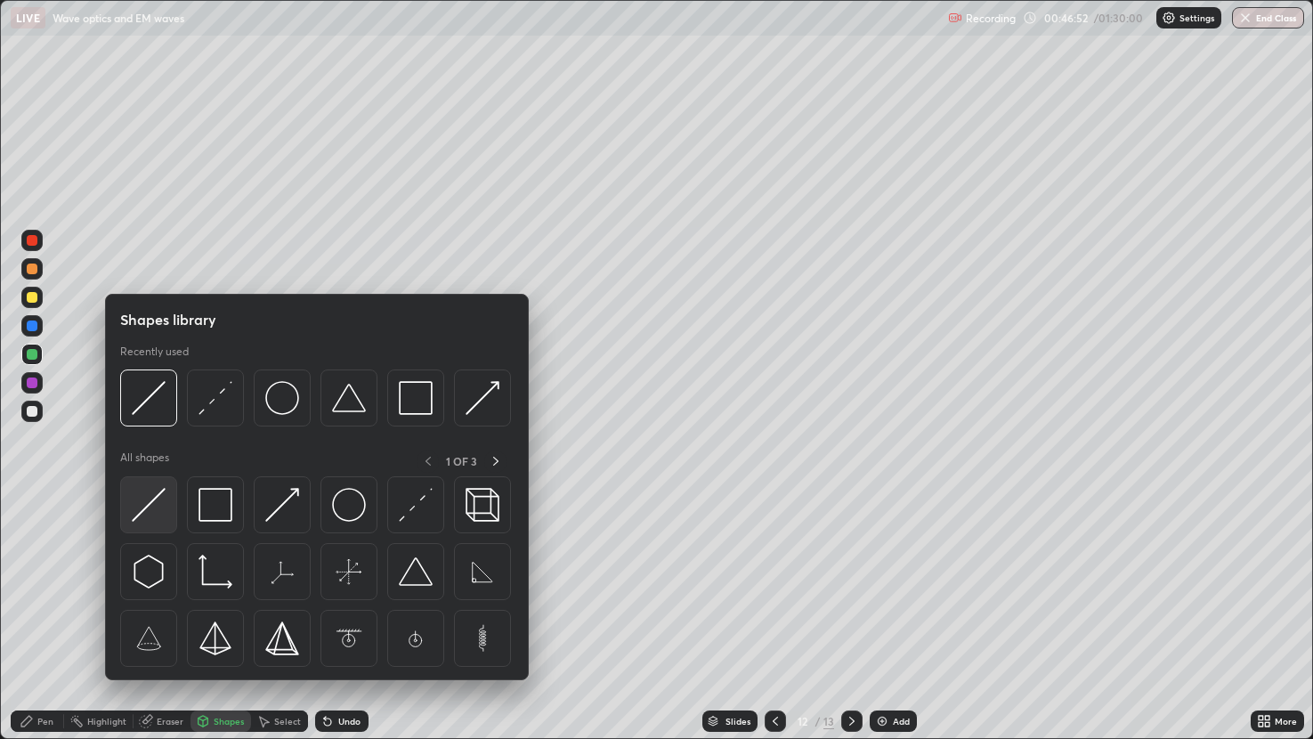
click at [144, 499] on img at bounding box center [149, 505] width 34 height 34
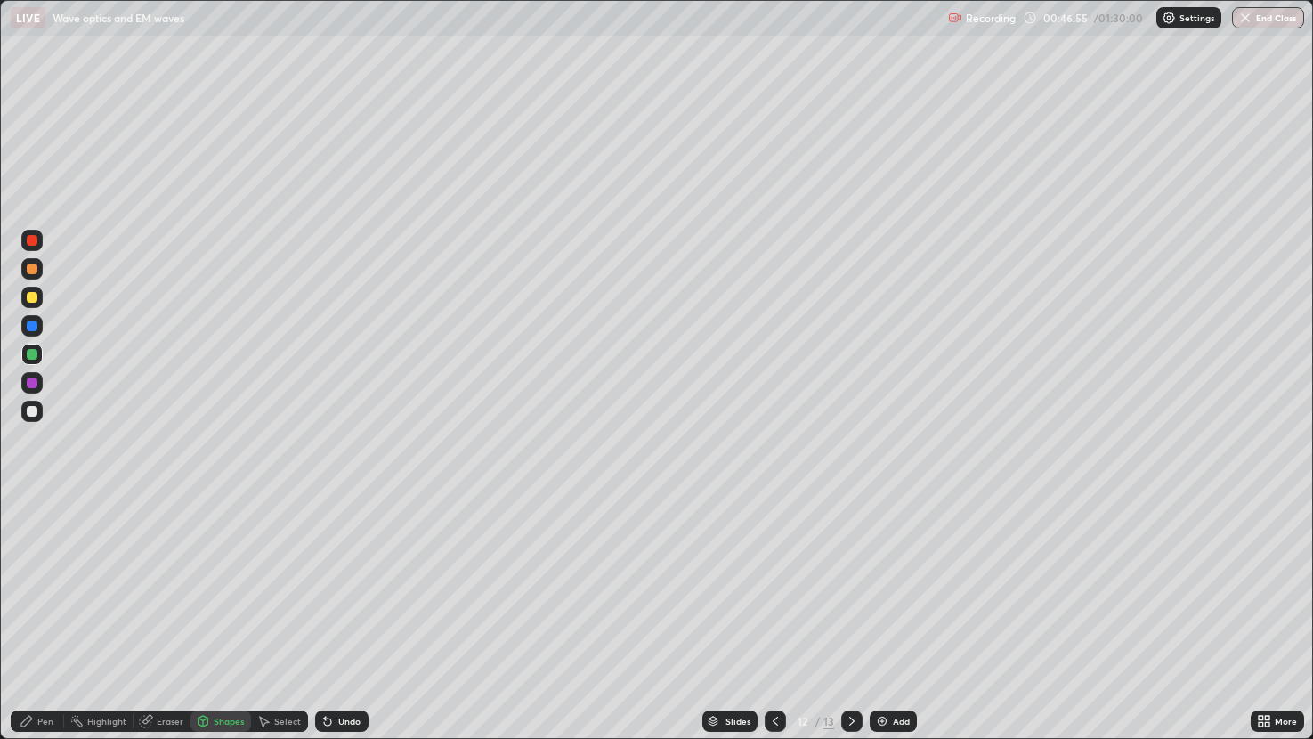
click at [48, 618] on div "Pen" at bounding box center [45, 721] width 16 height 9
click at [880, 618] on img at bounding box center [882, 721] width 14 height 14
click at [225, 618] on div "Shapes" at bounding box center [229, 721] width 30 height 9
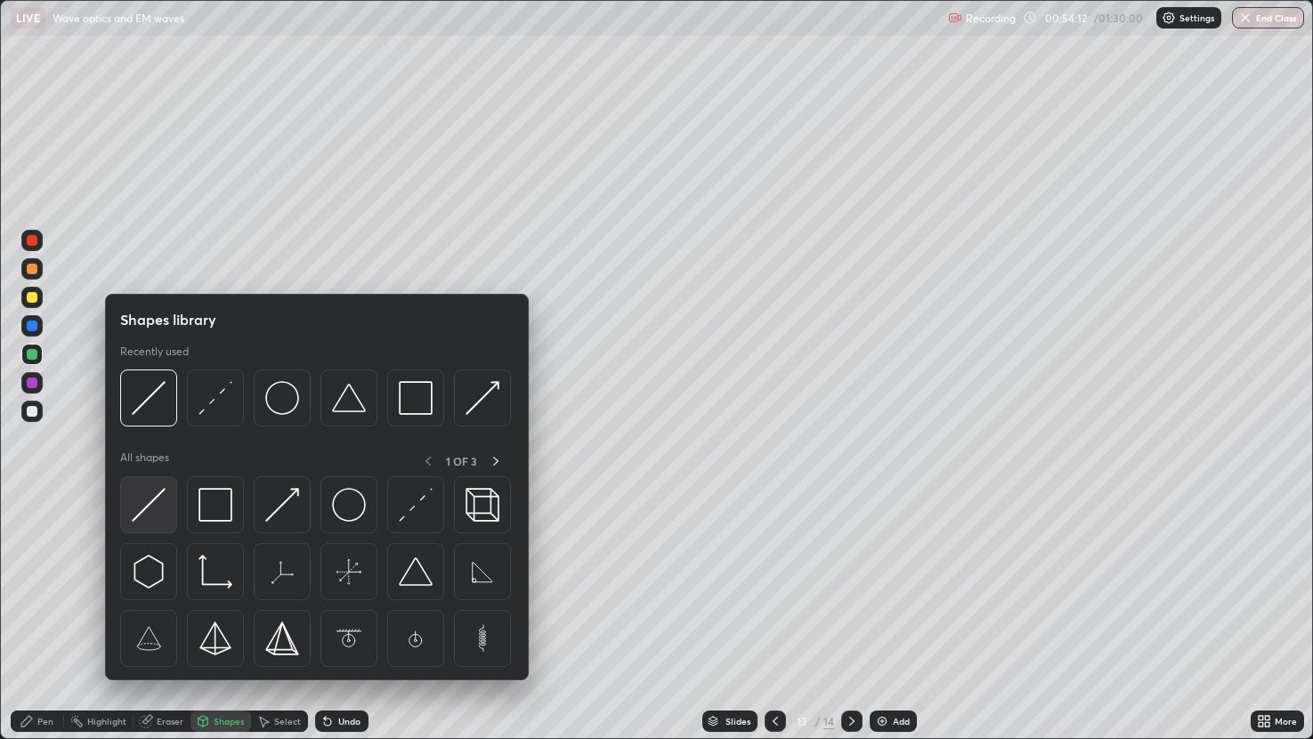
click at [161, 498] on img at bounding box center [149, 505] width 34 height 34
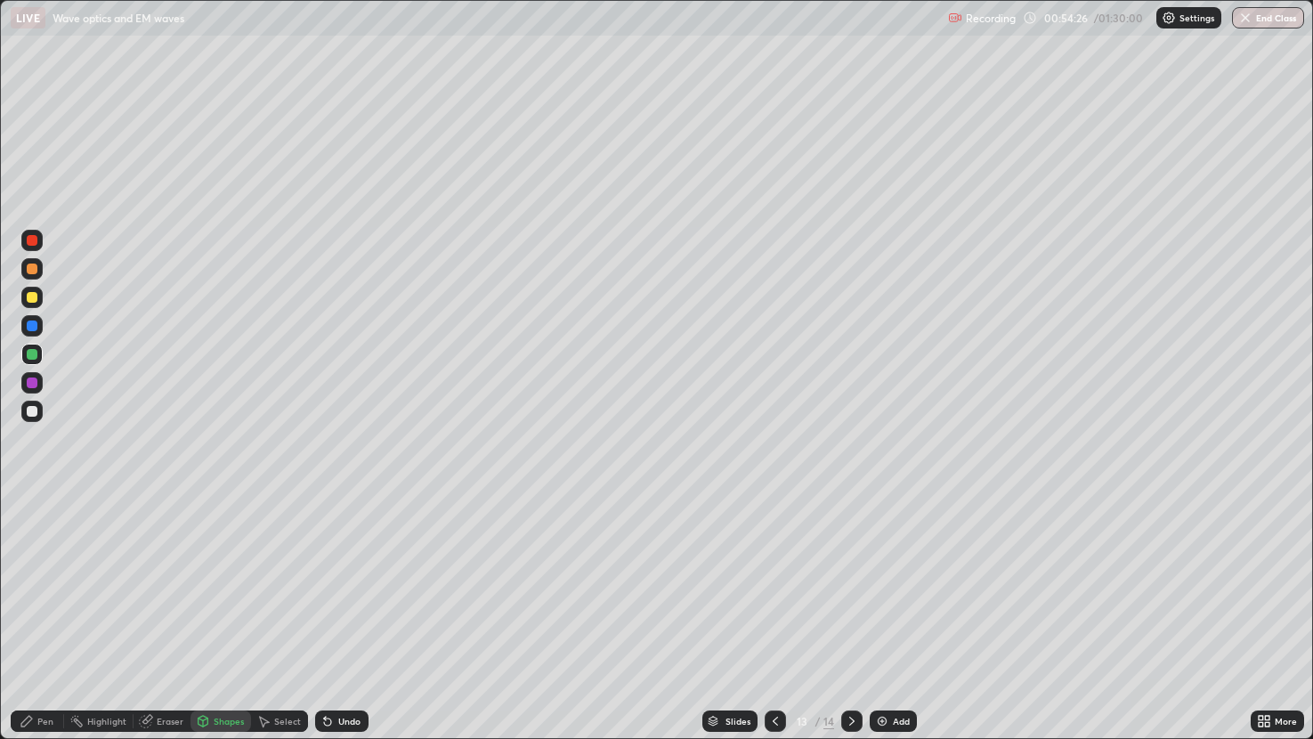
click at [33, 297] on div at bounding box center [32, 297] width 11 height 11
click at [45, 618] on div "Pen" at bounding box center [45, 721] width 16 height 9
click at [34, 418] on div at bounding box center [31, 411] width 21 height 21
click at [335, 618] on div "Undo" at bounding box center [341, 720] width 53 height 21
click at [887, 618] on img at bounding box center [882, 721] width 14 height 14
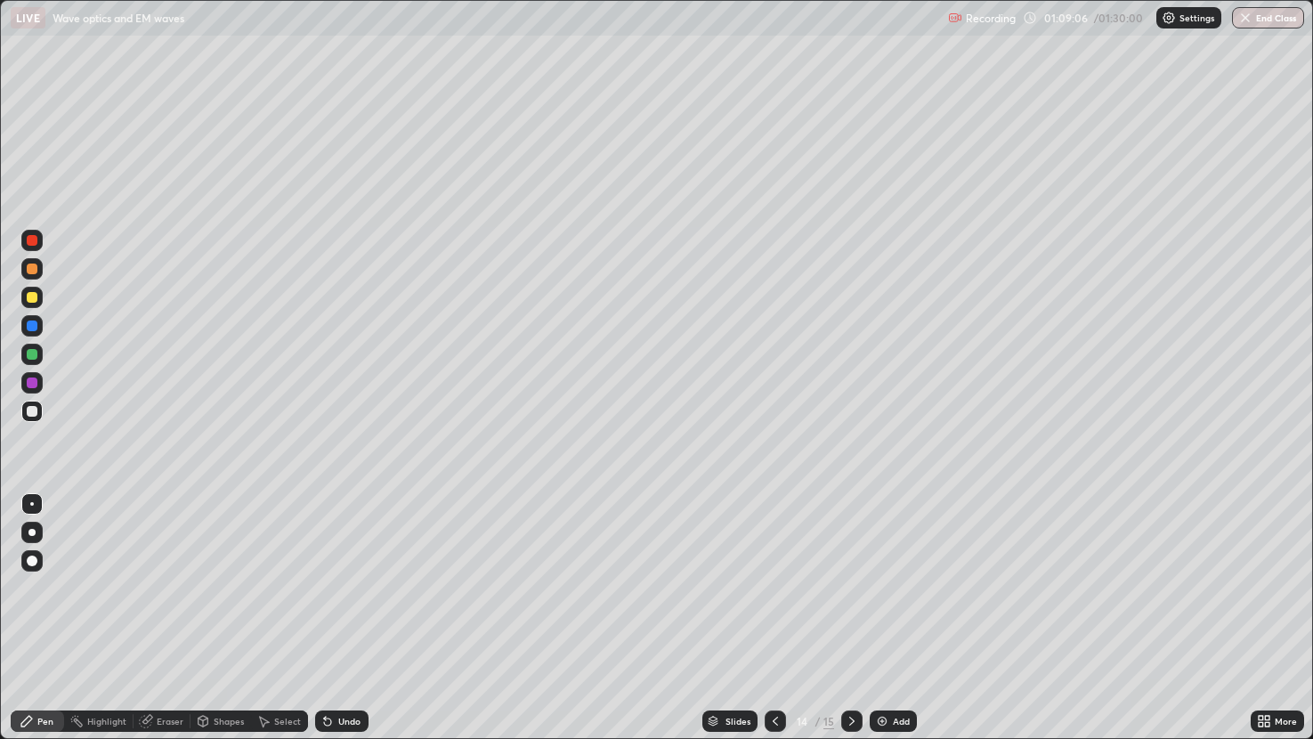
click at [347, 618] on div "Undo" at bounding box center [349, 721] width 22 height 9
click at [349, 618] on div "Undo" at bounding box center [341, 720] width 53 height 21
click at [881, 618] on img at bounding box center [882, 721] width 14 height 14
click at [1275, 17] on button "End Class" at bounding box center [1268, 17] width 72 height 21
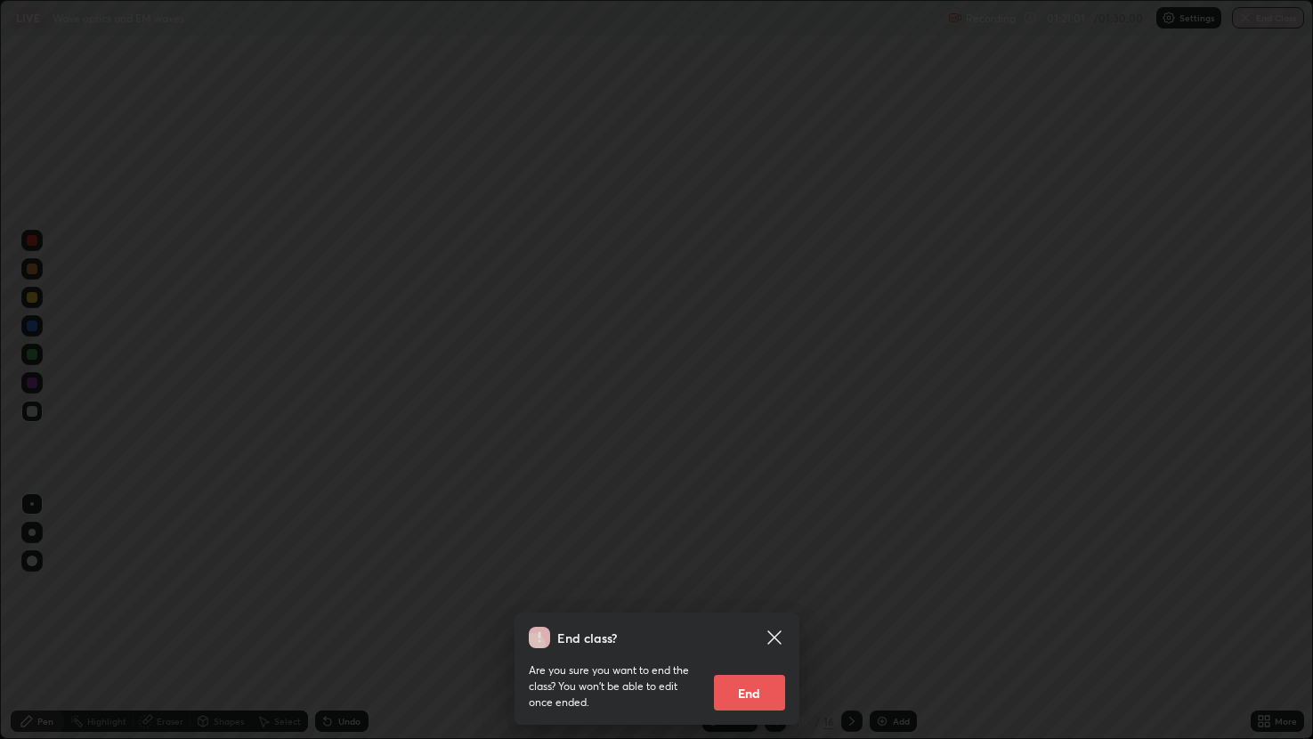
click at [760, 618] on button "End" at bounding box center [749, 693] width 71 height 36
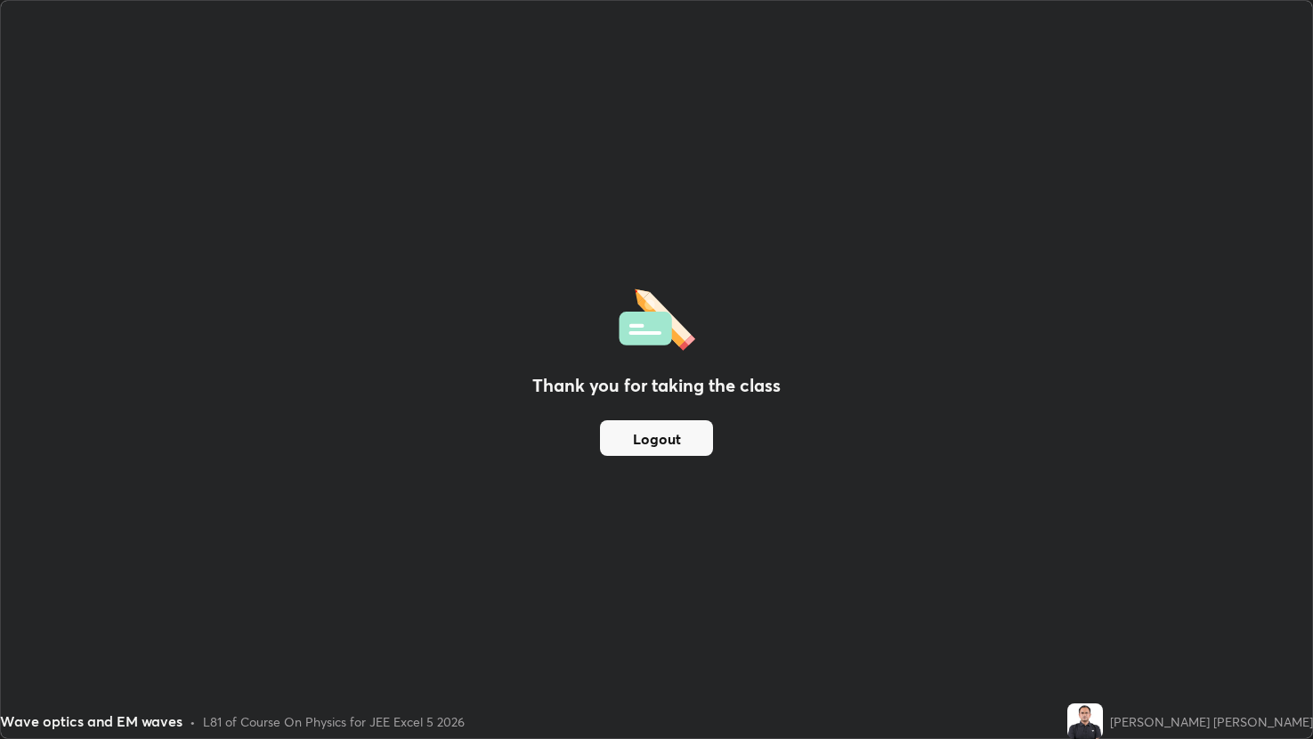
click at [683, 439] on button "Logout" at bounding box center [656, 438] width 113 height 36
